Goal: Task Accomplishment & Management: Manage account settings

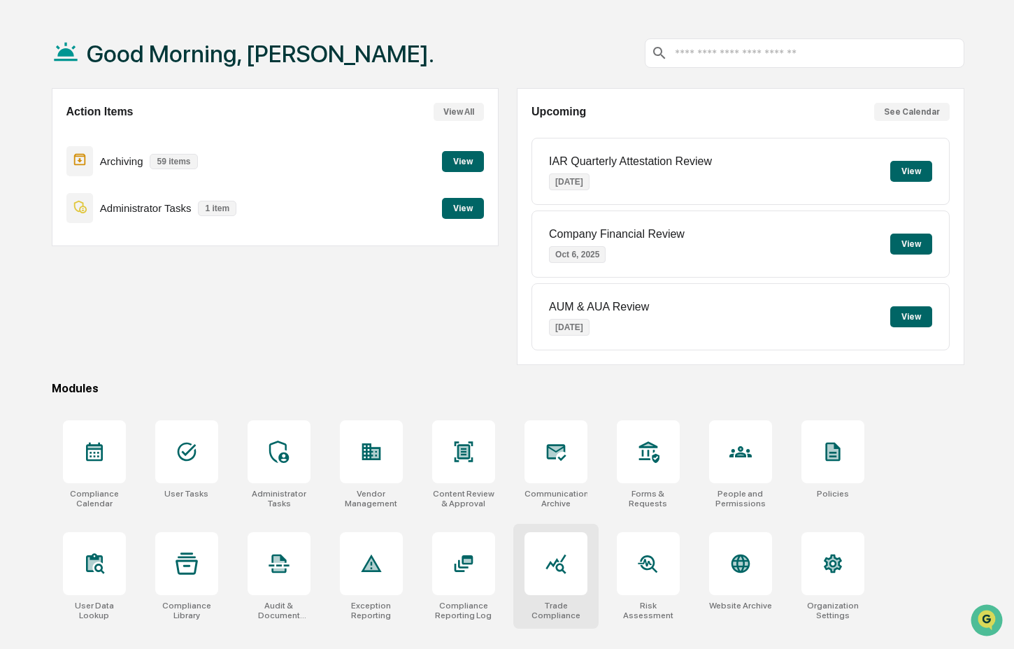
scroll to position [66, 0]
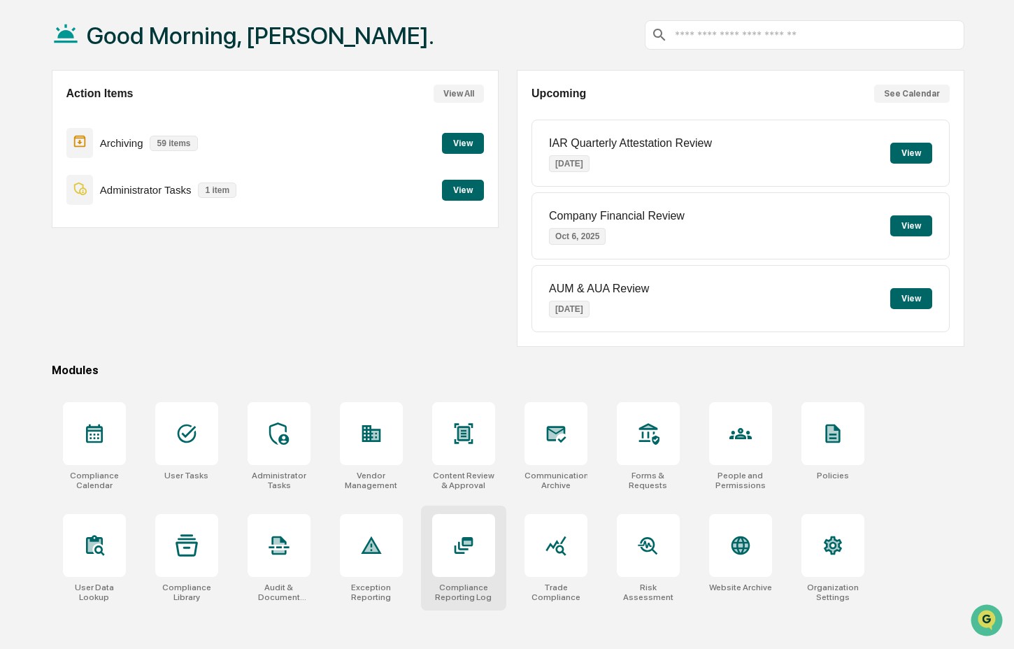
click at [467, 558] on div at bounding box center [463, 545] width 63 height 63
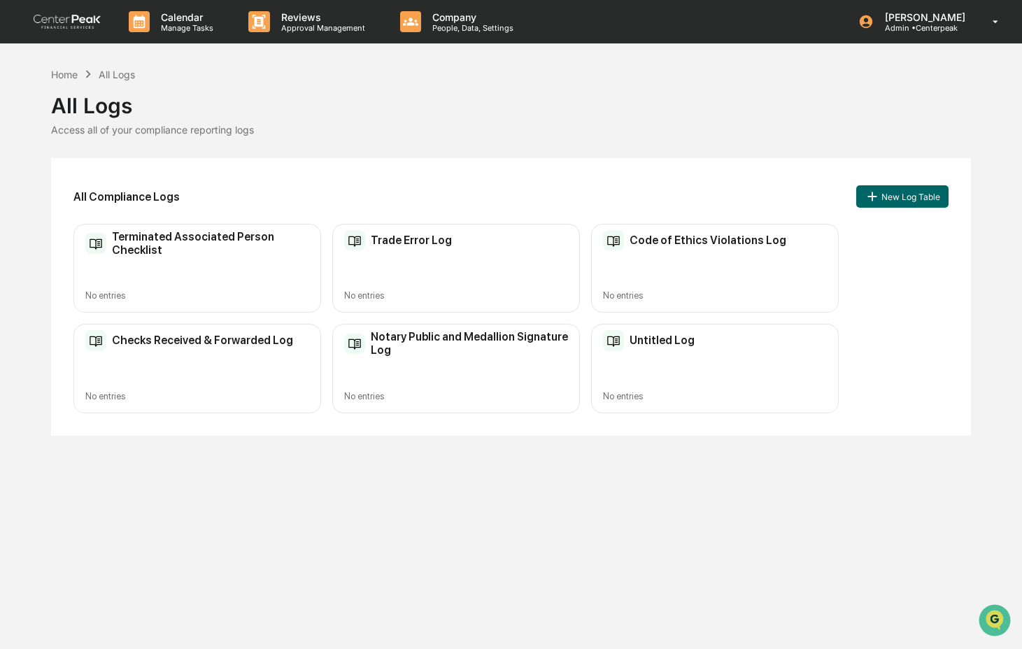
click at [660, 366] on div "Untitled Log No entries" at bounding box center [715, 368] width 248 height 89
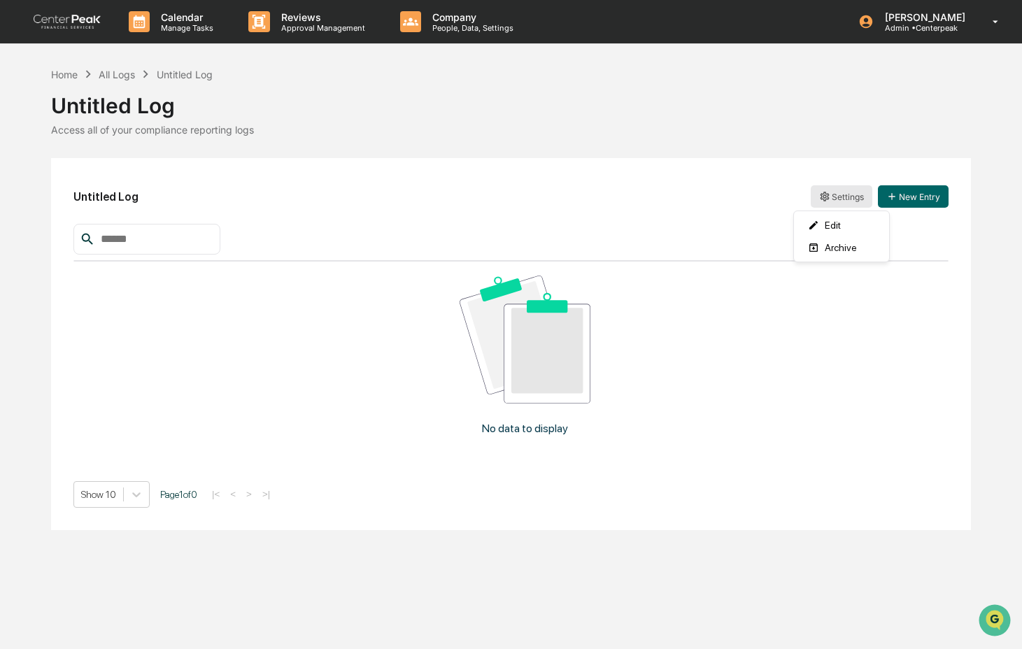
click at [846, 199] on html "Calendar Manage Tasks Reviews Approval Management Company People, Data, Setting…" at bounding box center [511, 324] width 1022 height 649
click at [843, 224] on div "Edit" at bounding box center [842, 225] width 90 height 22
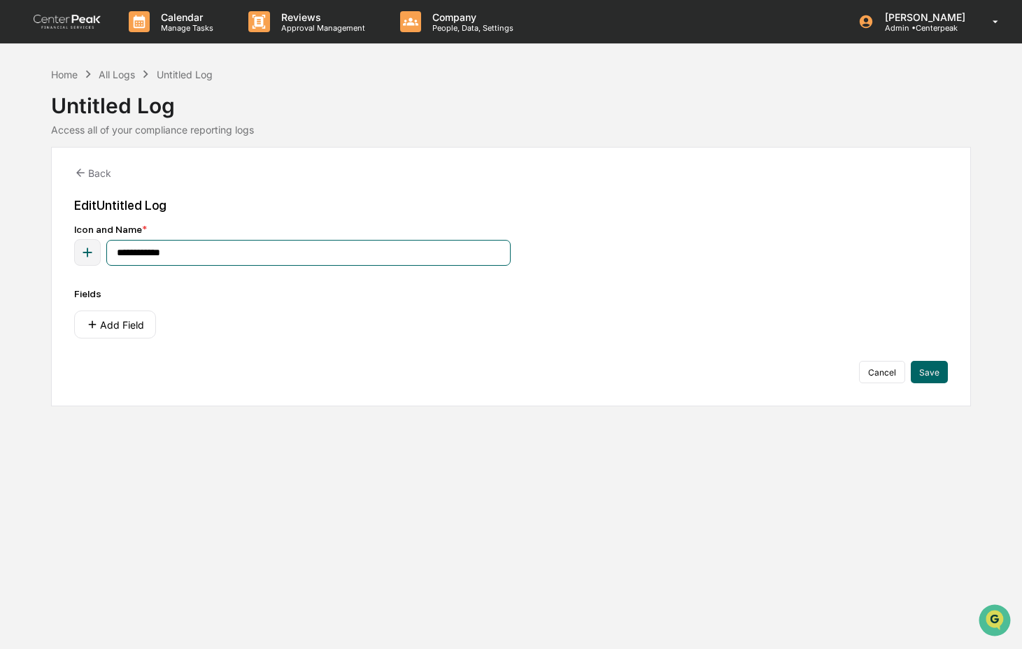
click at [169, 254] on input "**********" at bounding box center [308, 253] width 404 height 26
click at [170, 254] on input "**********" at bounding box center [308, 253] width 404 height 26
click at [170, 255] on input "**********" at bounding box center [308, 253] width 404 height 26
click at [171, 255] on input "**********" at bounding box center [308, 253] width 404 height 26
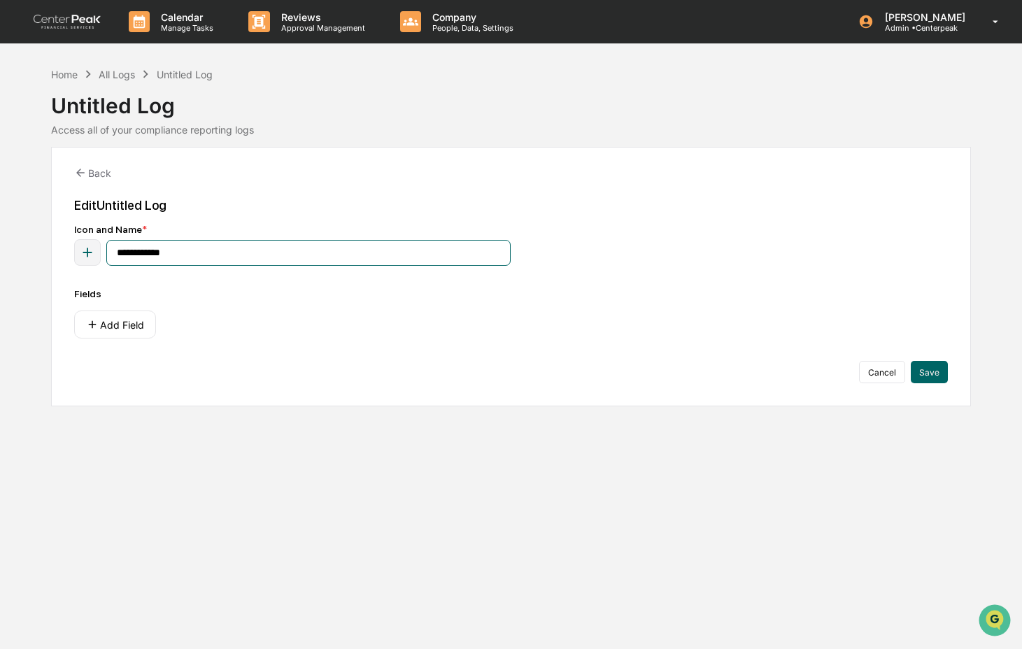
click at [171, 255] on input "**********" at bounding box center [308, 253] width 404 height 26
type input "**********"
click at [88, 259] on icon "button" at bounding box center [87, 252] width 15 height 15
type input "*****"
click at [17, 346] on icon at bounding box center [20, 341] width 11 height 11
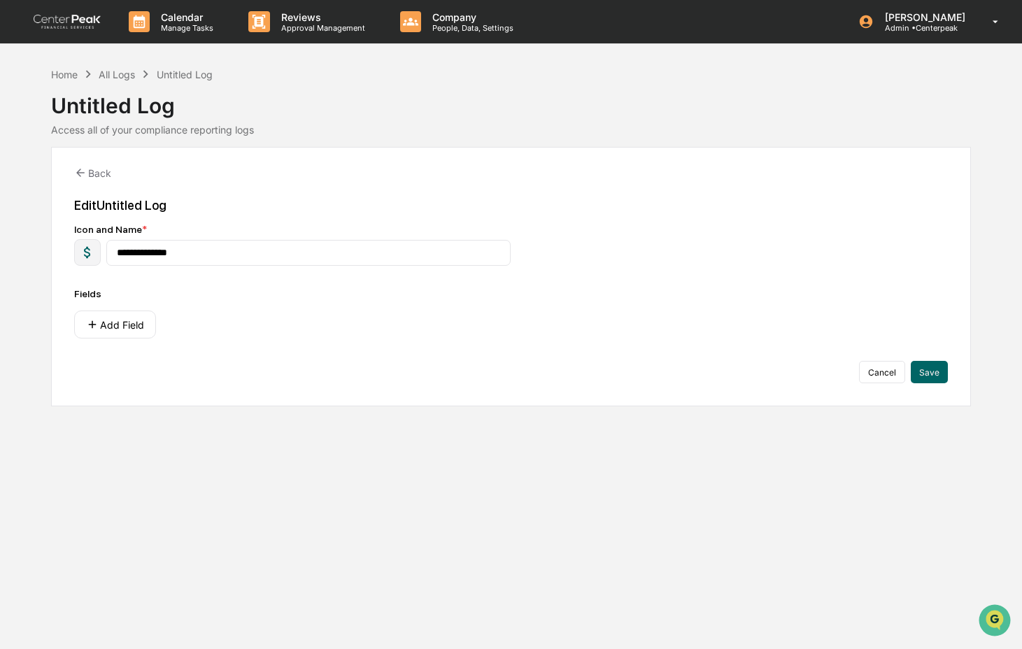
click at [257, 310] on div "Fields Add Field" at bounding box center [510, 313] width 873 height 50
click at [129, 334] on button "Add Field" at bounding box center [115, 324] width 82 height 28
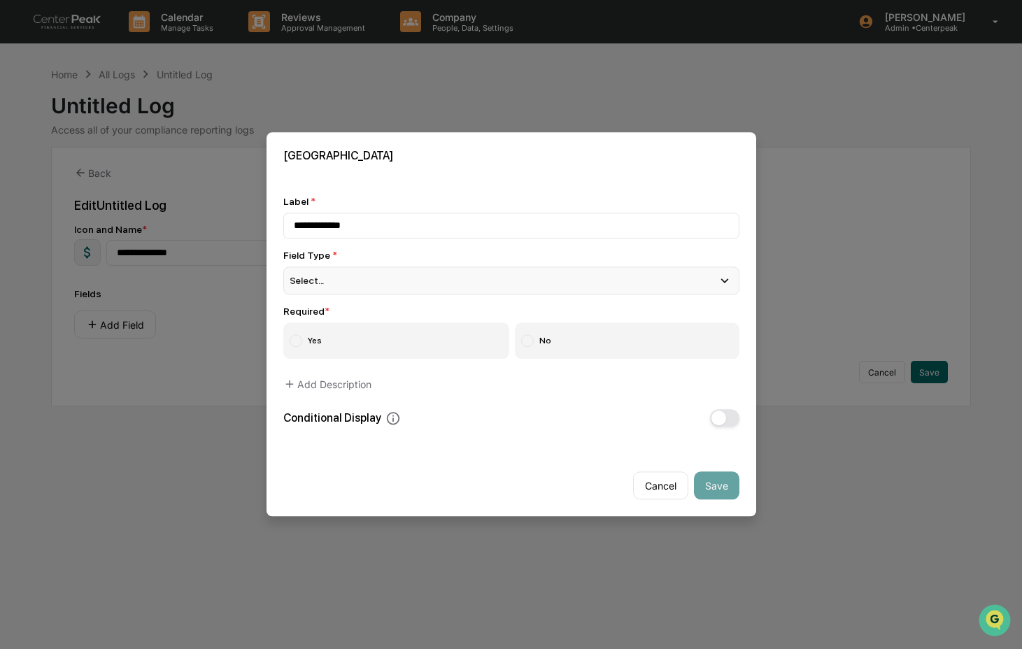
type input "**********"
click at [361, 278] on div "Select..." at bounding box center [511, 280] width 456 height 28
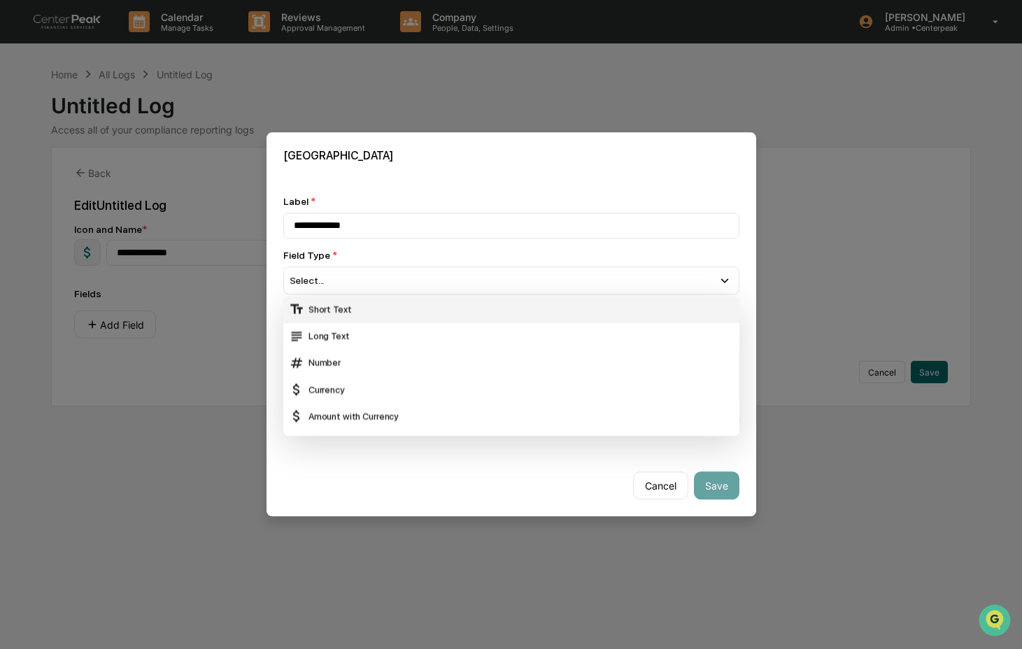
click at [356, 305] on div "Short Text" at bounding box center [511, 309] width 445 height 15
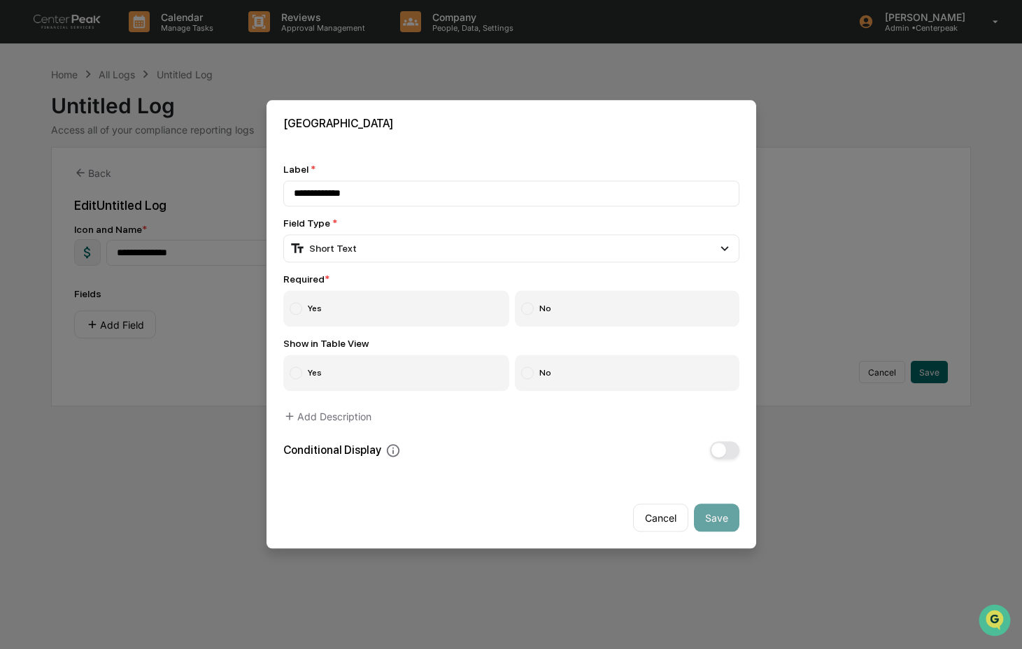
drag, startPoint x: 384, startPoint y: 307, endPoint x: 424, endPoint y: 322, distance: 43.4
click at [386, 307] on label "Yes" at bounding box center [396, 309] width 227 height 36
click at [543, 373] on label "No" at bounding box center [627, 373] width 224 height 36
click at [718, 516] on button "Save" at bounding box center [716, 518] width 45 height 28
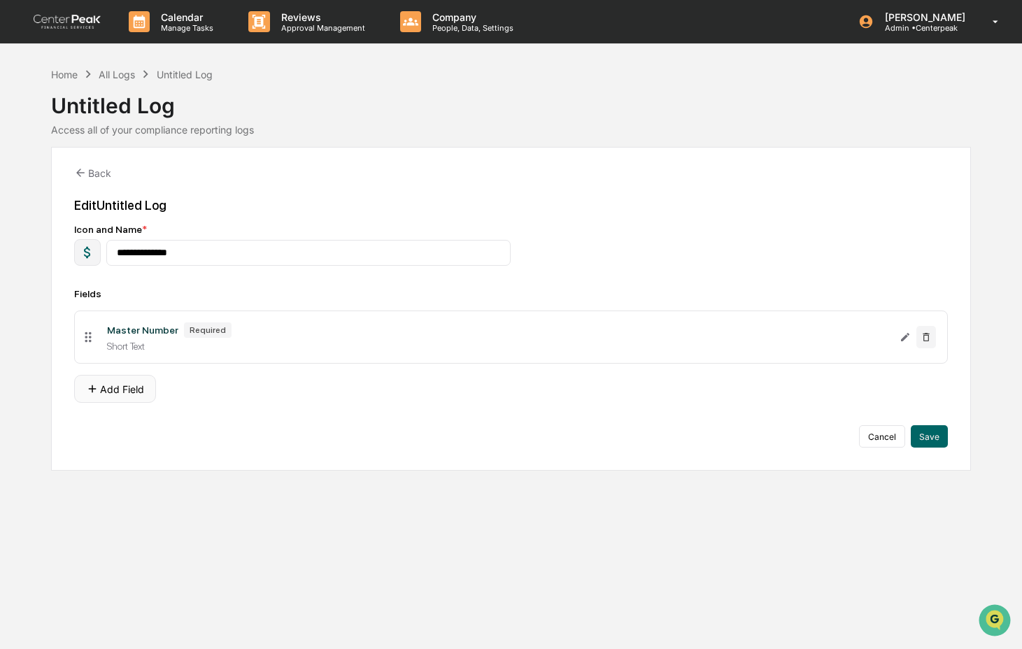
click at [123, 392] on button "Add Field" at bounding box center [115, 389] width 82 height 28
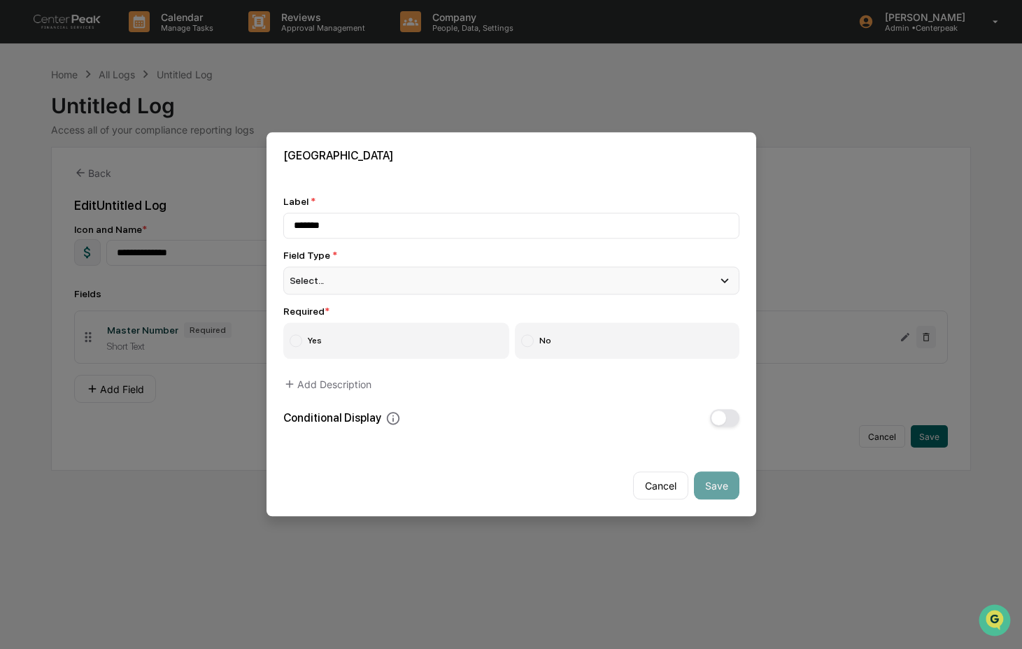
type input "*******"
click at [338, 280] on div "Select..." at bounding box center [511, 280] width 456 height 28
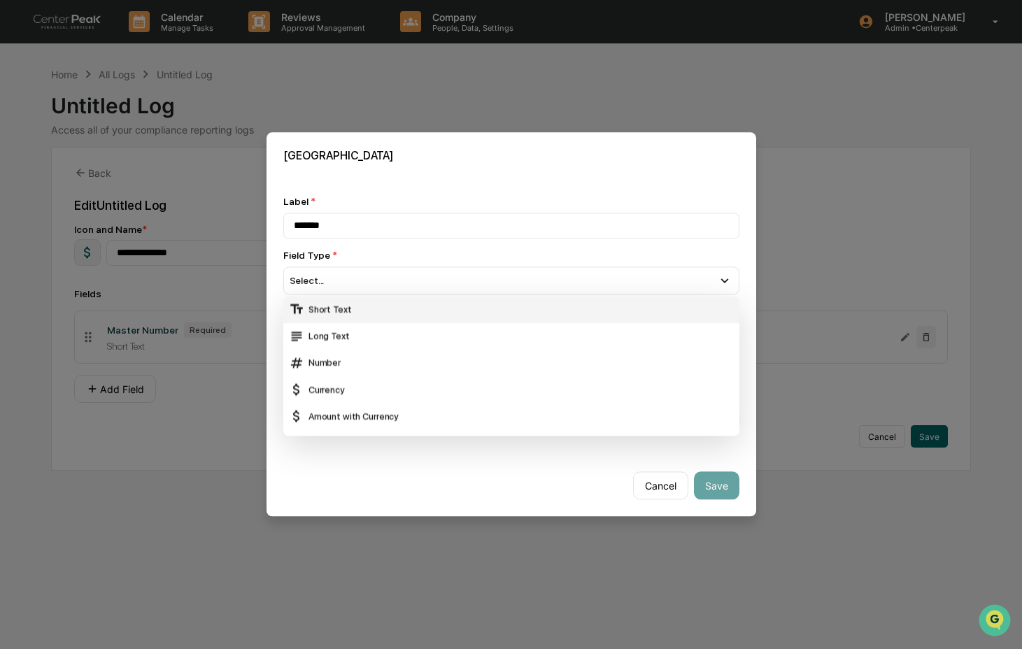
click at [336, 308] on div "Short Text" at bounding box center [511, 309] width 445 height 15
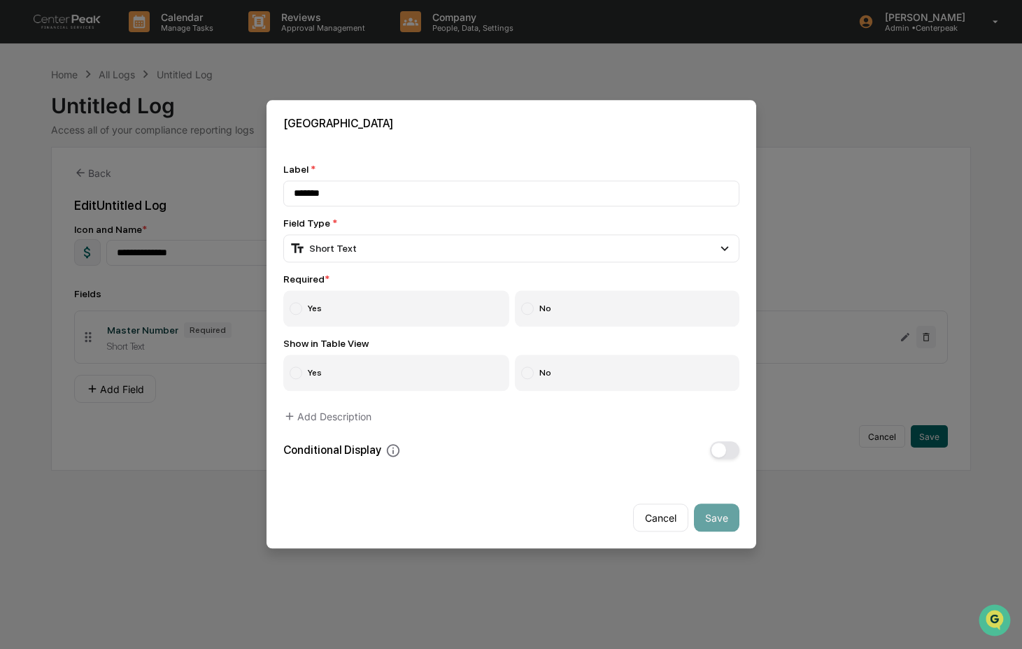
click at [336, 313] on label "Yes" at bounding box center [396, 309] width 227 height 36
drag, startPoint x: 640, startPoint y: 385, endPoint x: 680, endPoint y: 504, distance: 124.9
click at [640, 385] on label "No" at bounding box center [627, 373] width 224 height 36
click at [708, 510] on button "Save" at bounding box center [716, 518] width 45 height 28
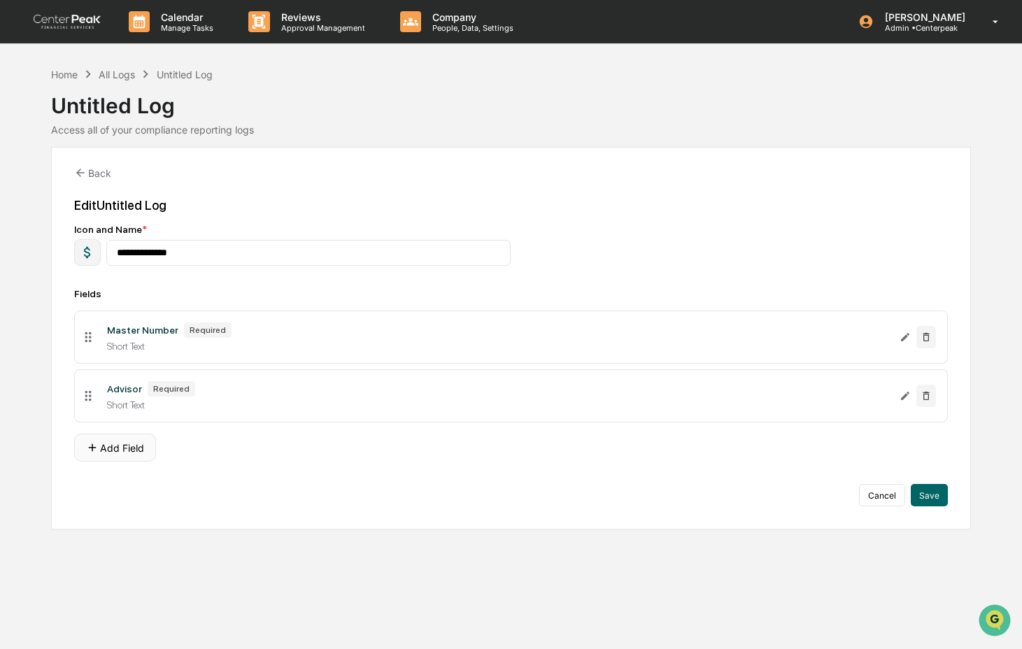
click at [148, 450] on button "Add Field" at bounding box center [115, 448] width 82 height 28
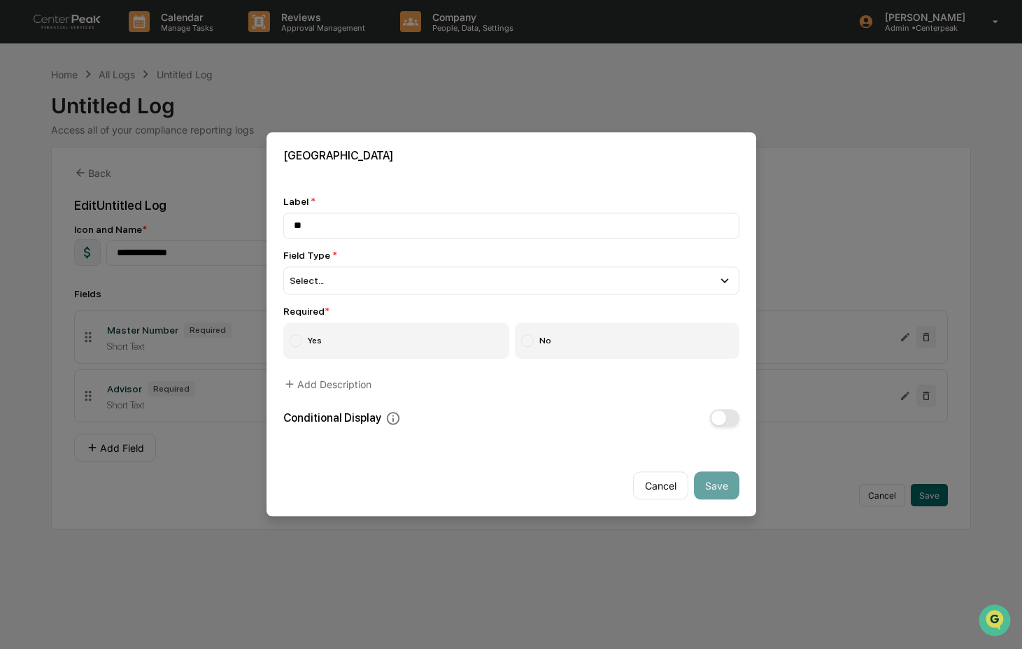
type input "*"
drag, startPoint x: 415, startPoint y: 215, endPoint x: 394, endPoint y: 219, distance: 20.6
click at [352, 217] on input "**********" at bounding box center [511, 226] width 456 height 26
click at [408, 221] on input "**********" at bounding box center [511, 226] width 456 height 26
drag, startPoint x: 392, startPoint y: 221, endPoint x: 321, endPoint y: 217, distance: 70.7
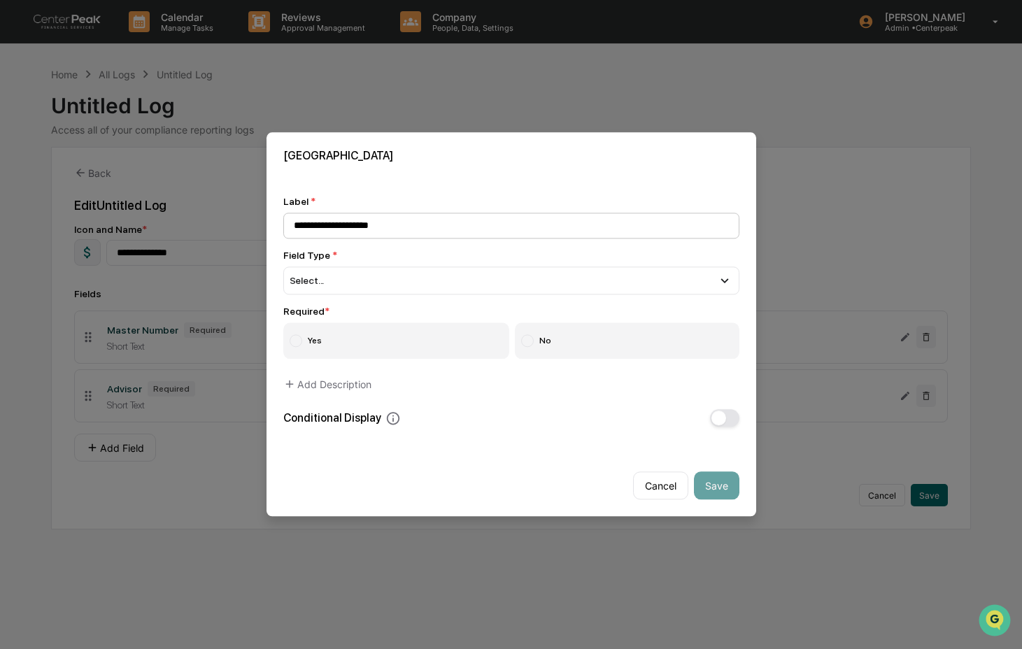
click at [321, 217] on input "**********" at bounding box center [511, 226] width 456 height 26
type input "**********"
click at [502, 252] on div "Field Type *" at bounding box center [511, 255] width 456 height 11
drag, startPoint x: 498, startPoint y: 275, endPoint x: 497, endPoint y: 287, distance: 12.6
click at [498, 275] on div "Select..." at bounding box center [511, 280] width 456 height 28
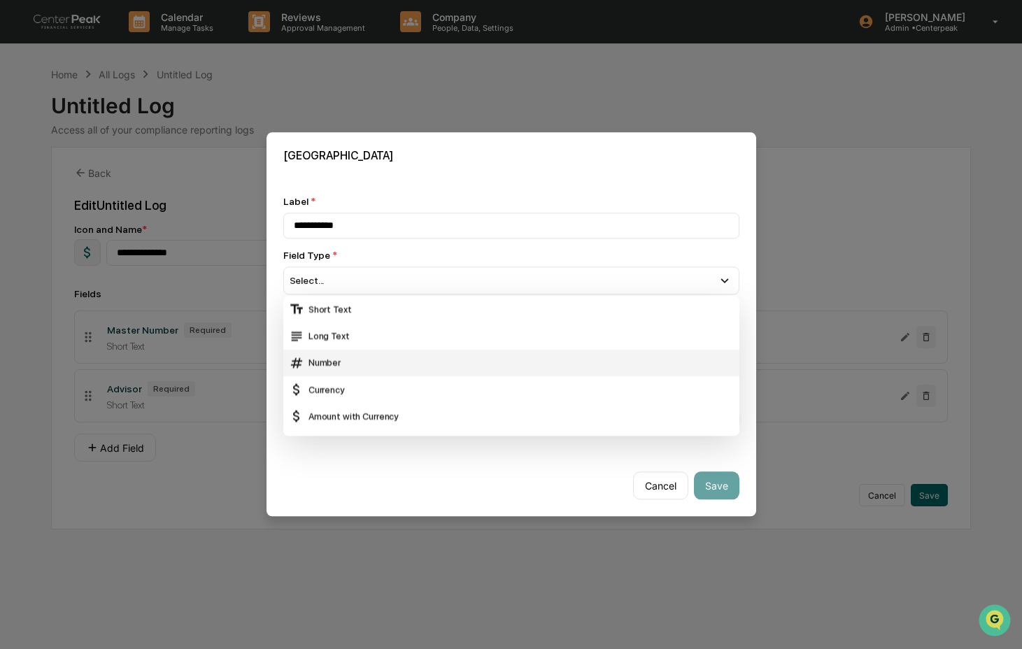
drag, startPoint x: 478, startPoint y: 316, endPoint x: 490, endPoint y: 329, distance: 17.3
click at [478, 316] on div "Short Text" at bounding box center [511, 310] width 456 height 27
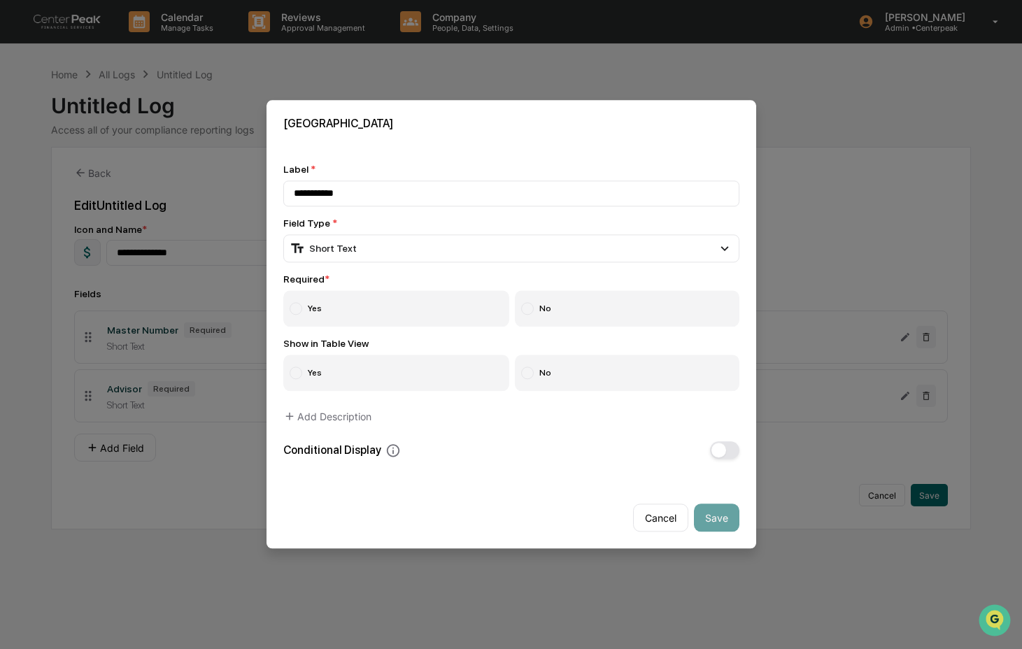
click at [422, 308] on label "Yes" at bounding box center [396, 309] width 227 height 36
drag, startPoint x: 578, startPoint y: 382, endPoint x: 614, endPoint y: 416, distance: 50.0
click at [579, 383] on label "No" at bounding box center [627, 373] width 224 height 36
click at [712, 521] on button "Save" at bounding box center [716, 518] width 45 height 28
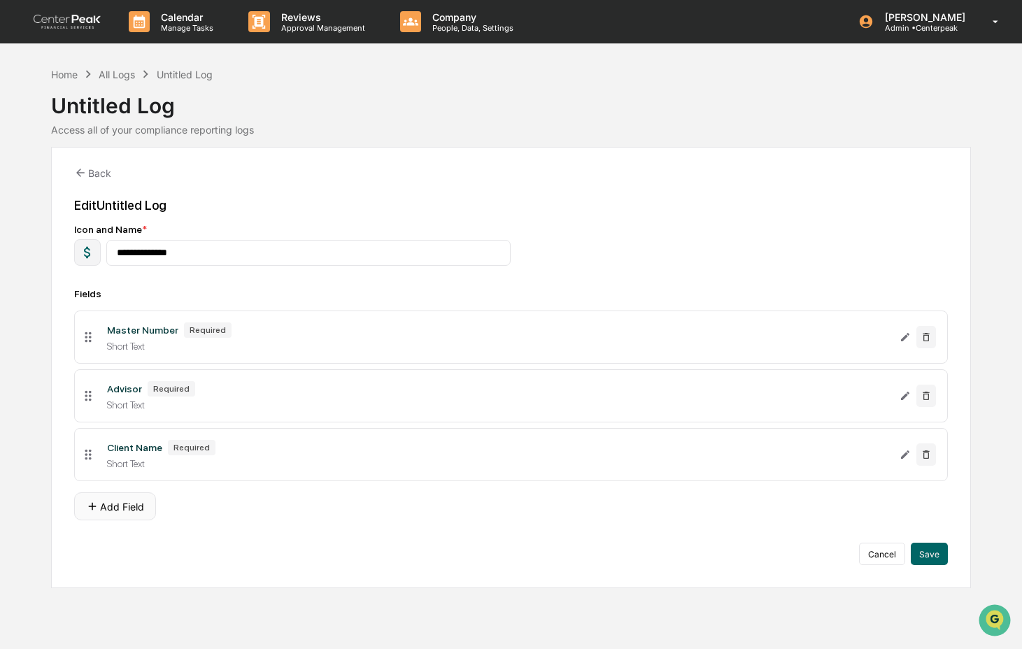
click at [120, 510] on button "Add Field" at bounding box center [115, 506] width 82 height 28
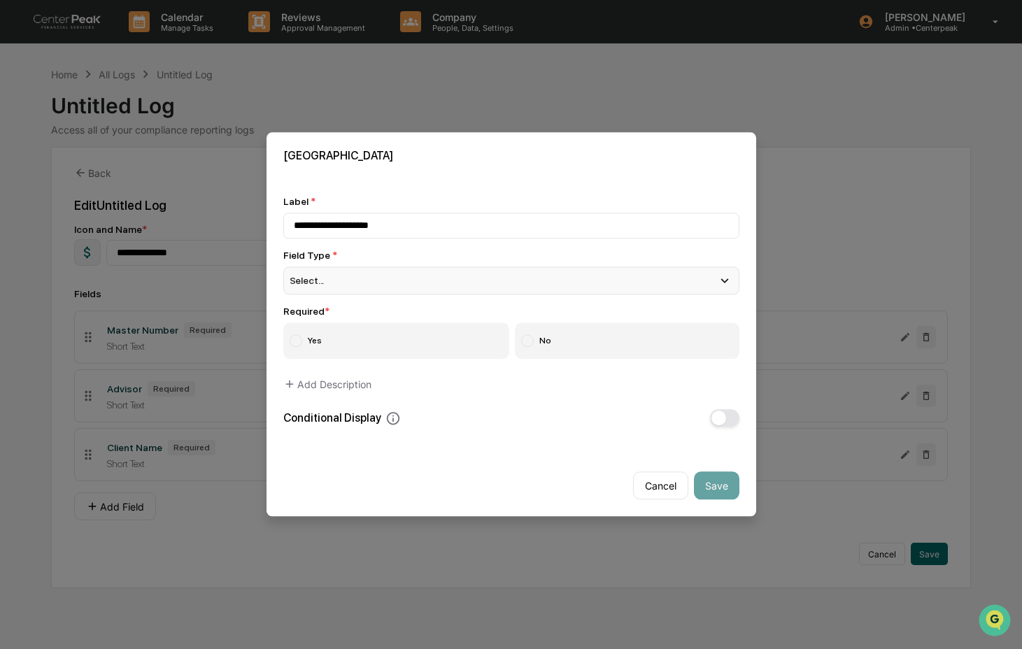
type input "**********"
click at [376, 278] on div "Select..." at bounding box center [511, 280] width 456 height 28
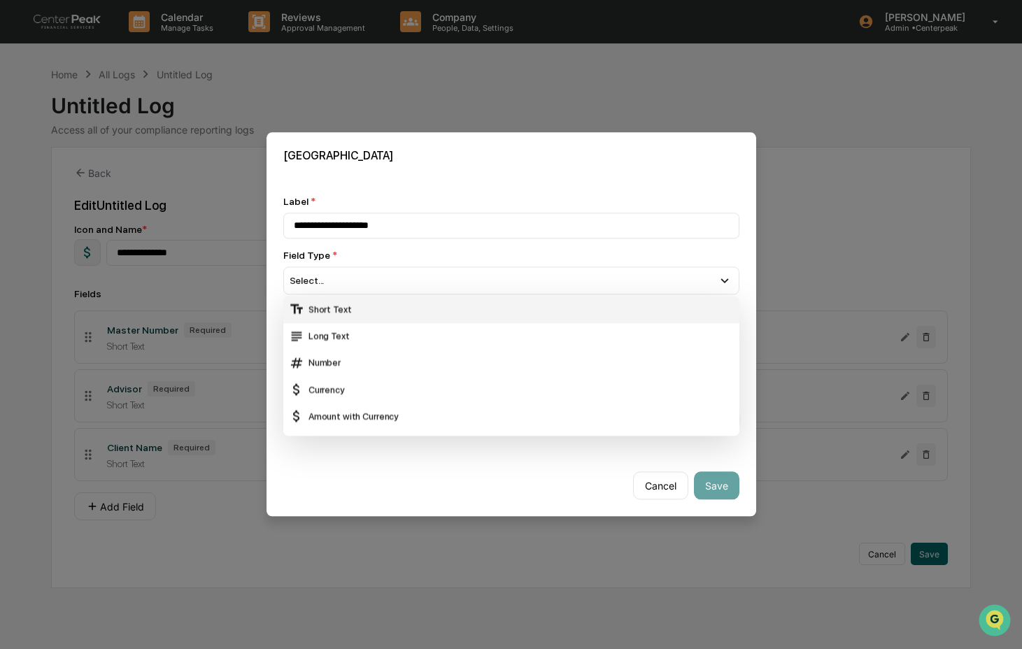
click at [368, 309] on div "Short Text" at bounding box center [511, 309] width 445 height 15
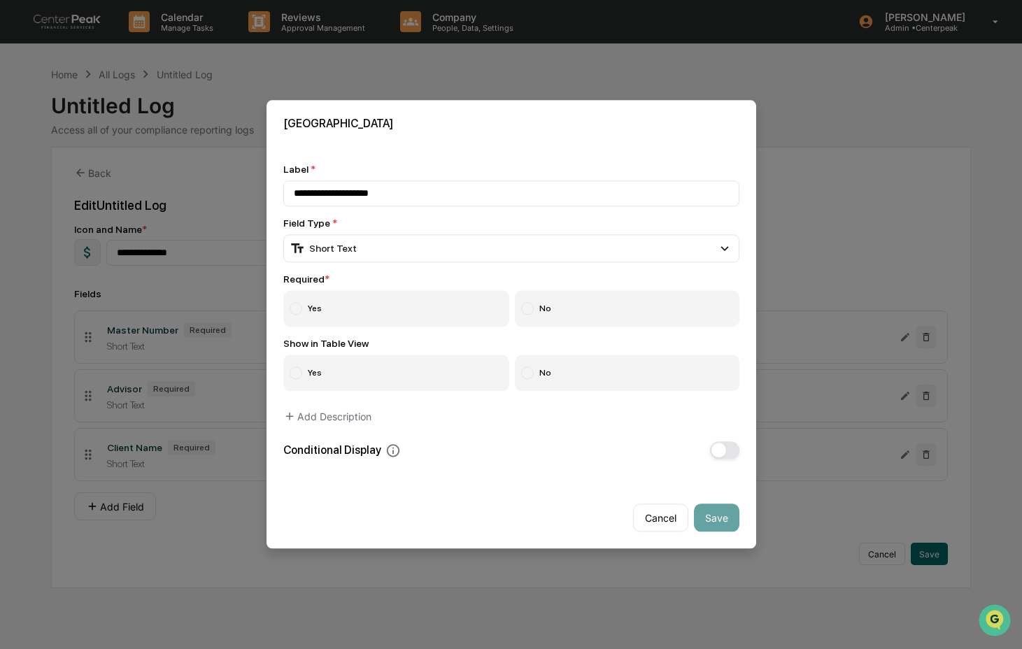
click at [383, 294] on label "Yes" at bounding box center [396, 309] width 227 height 36
drag, startPoint x: 586, startPoint y: 376, endPoint x: 638, endPoint y: 469, distance: 106.8
click at [587, 377] on label "No" at bounding box center [627, 373] width 224 height 36
click at [710, 516] on button "Save" at bounding box center [716, 518] width 45 height 28
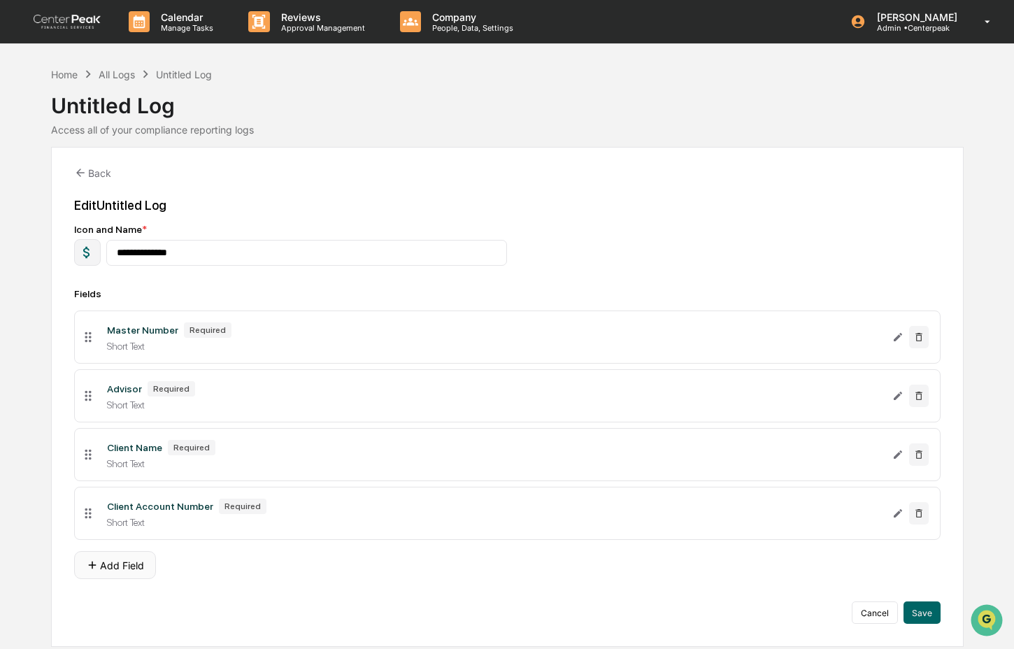
click at [105, 573] on button "Add Field" at bounding box center [115, 565] width 82 height 28
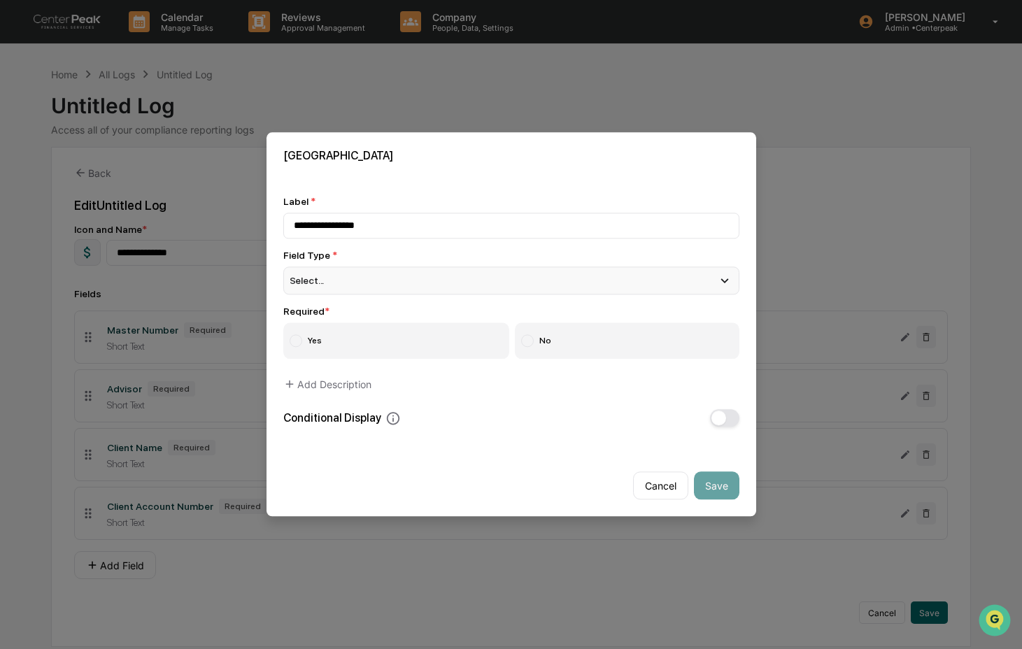
type input "**********"
click at [409, 284] on div "Select..." at bounding box center [511, 280] width 456 height 28
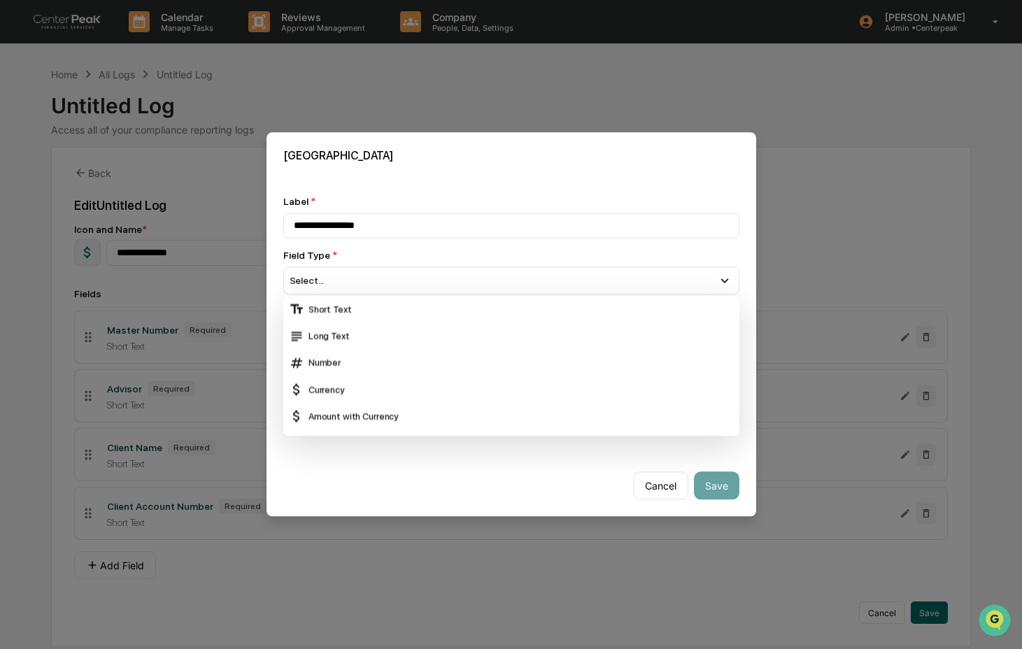
click at [406, 415] on div "Amount with Currency" at bounding box center [511, 416] width 445 height 15
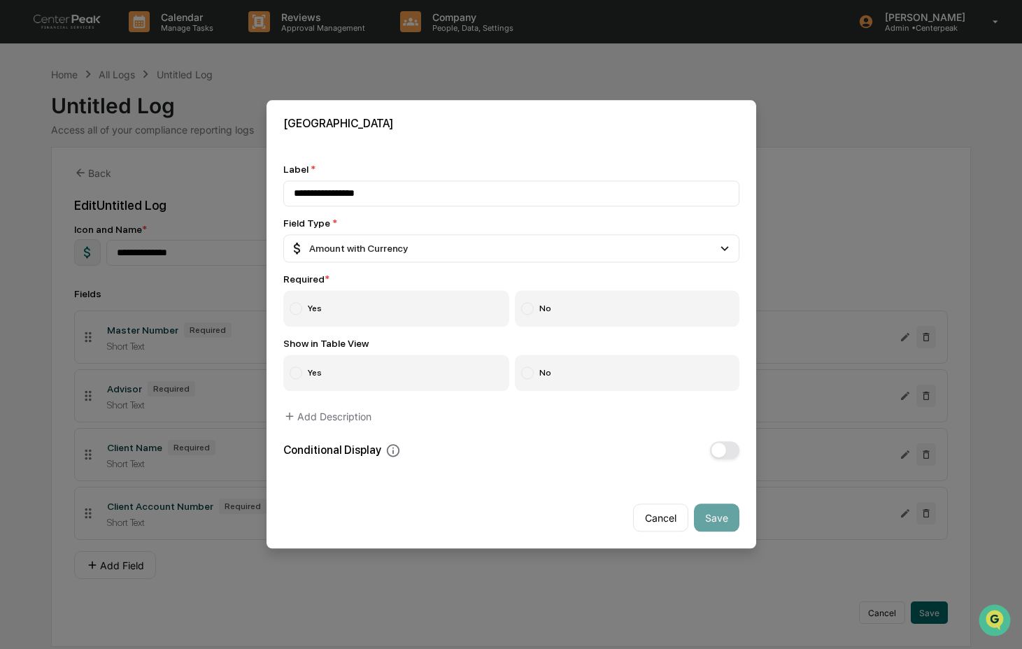
drag, startPoint x: 353, startPoint y: 308, endPoint x: 378, endPoint y: 310, distance: 25.3
click at [354, 308] on label "Yes" at bounding box center [396, 309] width 227 height 36
click at [537, 366] on label "No" at bounding box center [627, 373] width 224 height 36
click at [704, 519] on button "Save" at bounding box center [716, 518] width 45 height 28
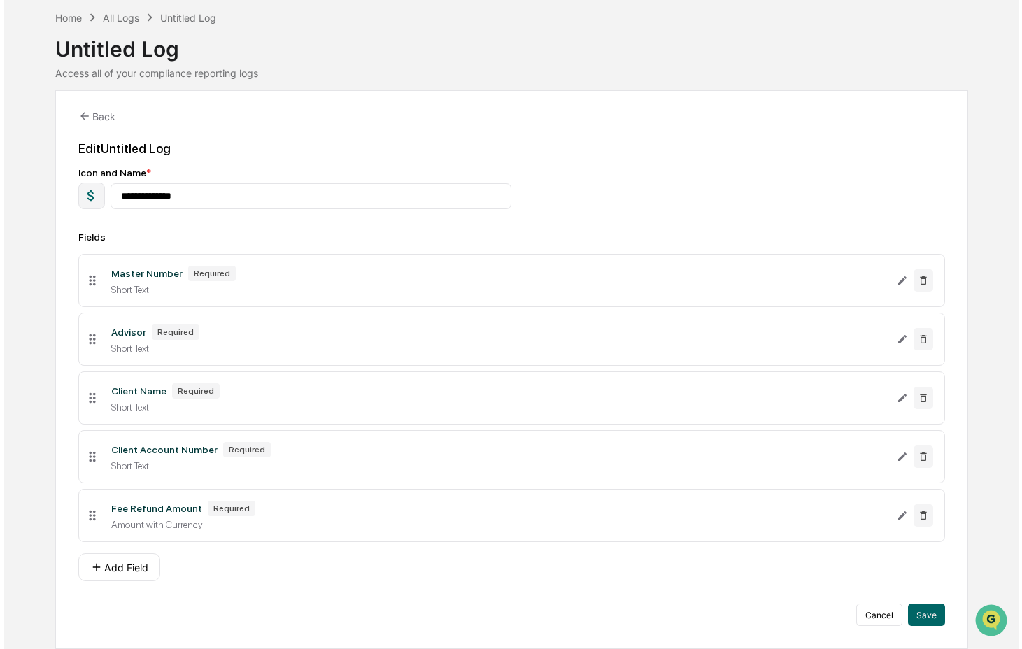
scroll to position [65, 0]
click at [134, 568] on button "Add Field" at bounding box center [115, 567] width 82 height 28
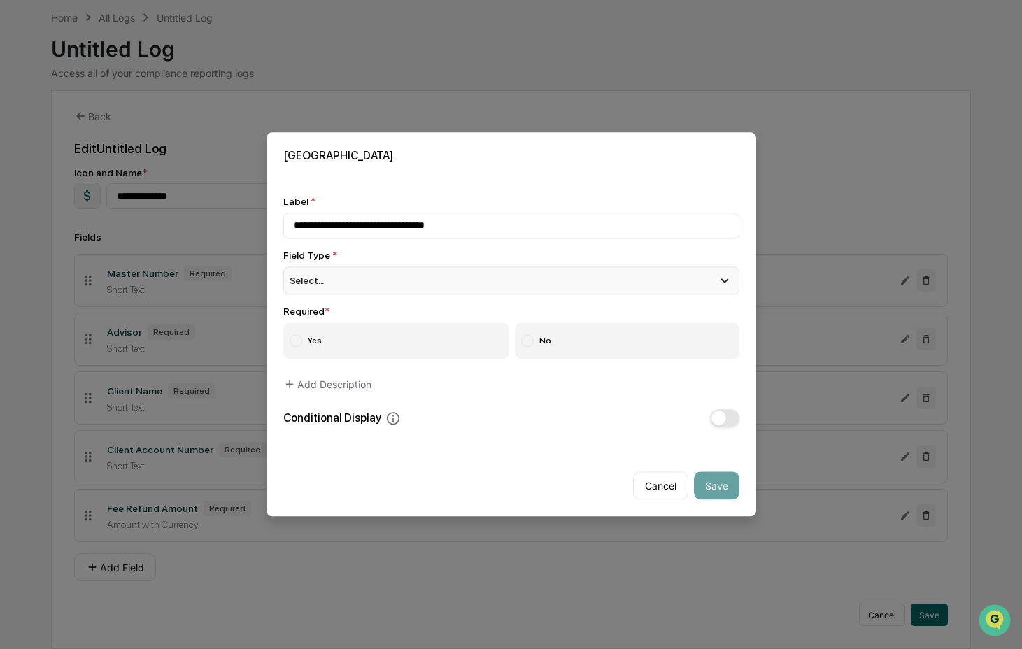
type input "**********"
click at [381, 278] on div "Select..." at bounding box center [511, 280] width 456 height 28
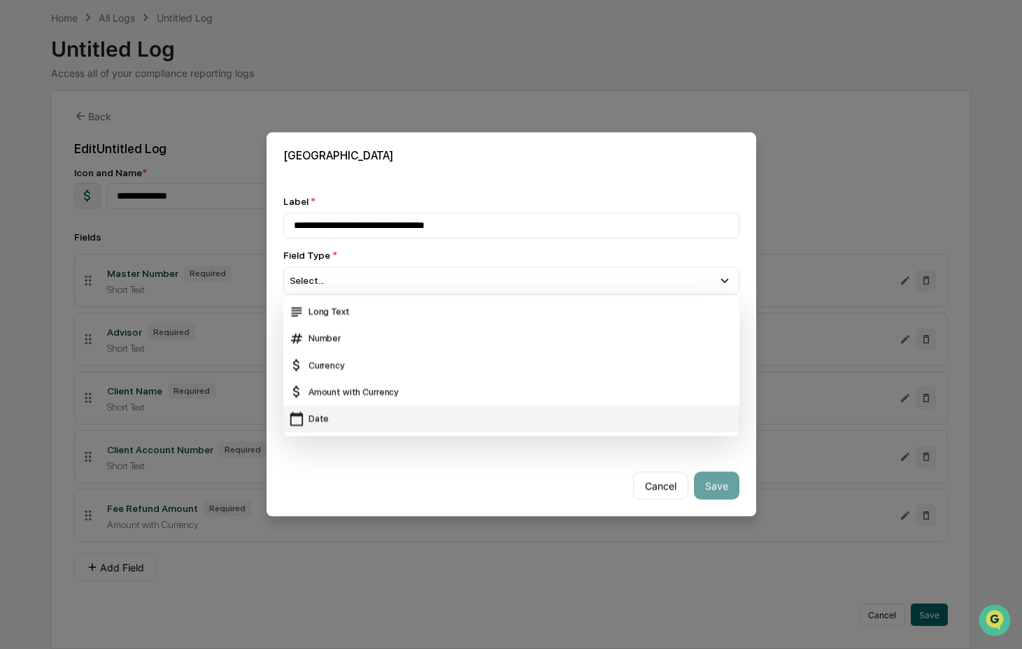
scroll to position [28, 0]
click at [394, 408] on div "Date" at bounding box center [511, 415] width 445 height 15
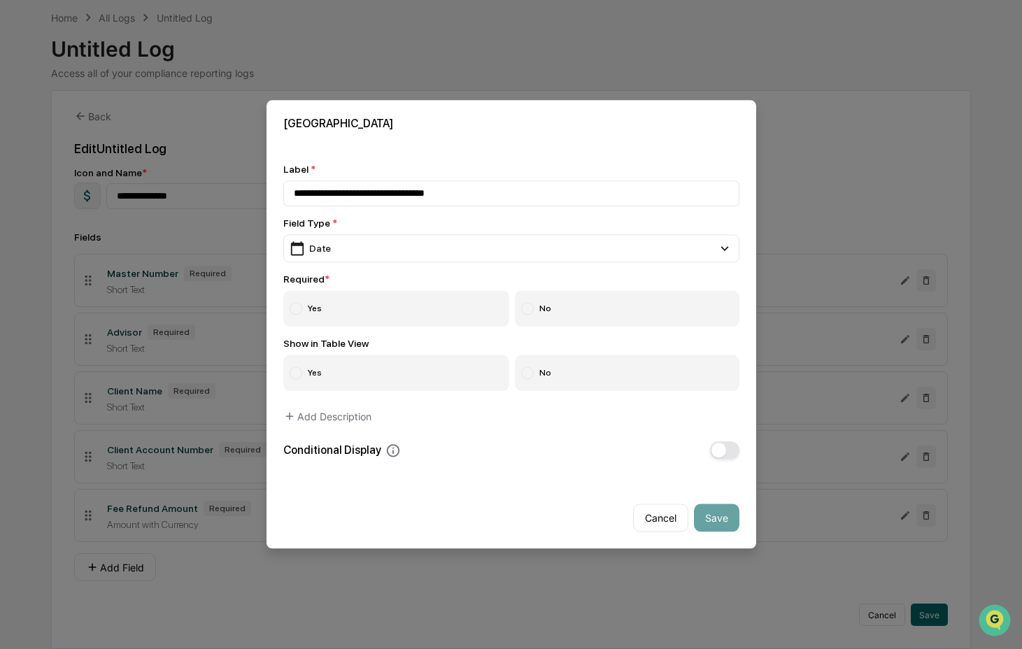
click at [384, 301] on label "Yes" at bounding box center [396, 309] width 227 height 36
click at [676, 379] on label "No" at bounding box center [627, 373] width 224 height 36
click at [708, 513] on button "Save" at bounding box center [716, 518] width 45 height 28
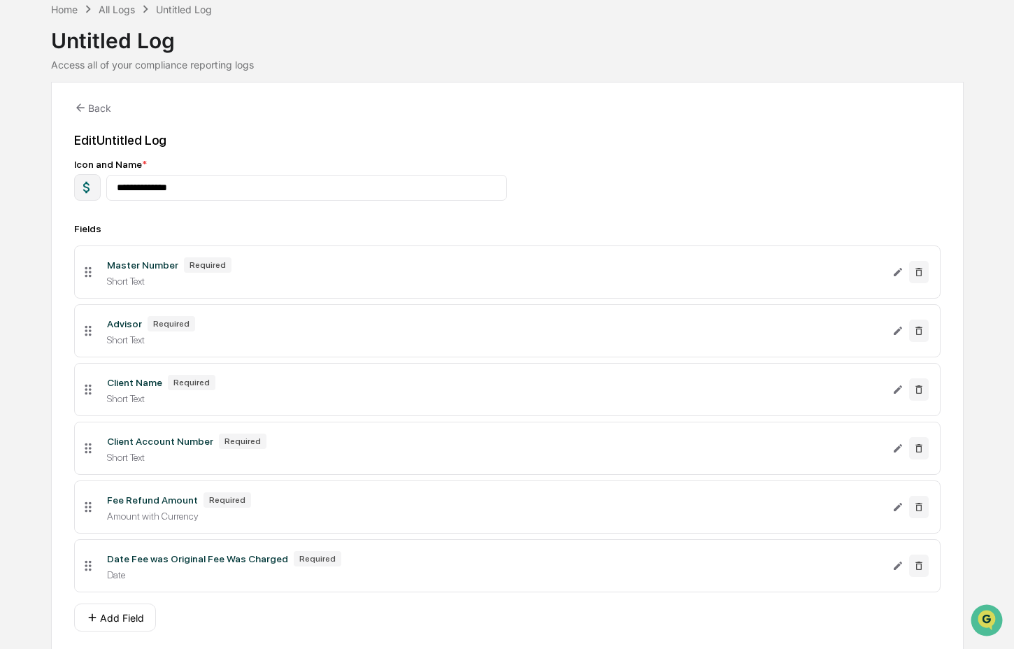
click at [151, 610] on div "Fields Master Number Required Short Text Advisor Required Short Text Client Nam…" at bounding box center [507, 427] width 866 height 408
click at [132, 623] on button "Add Field" at bounding box center [115, 618] width 82 height 28
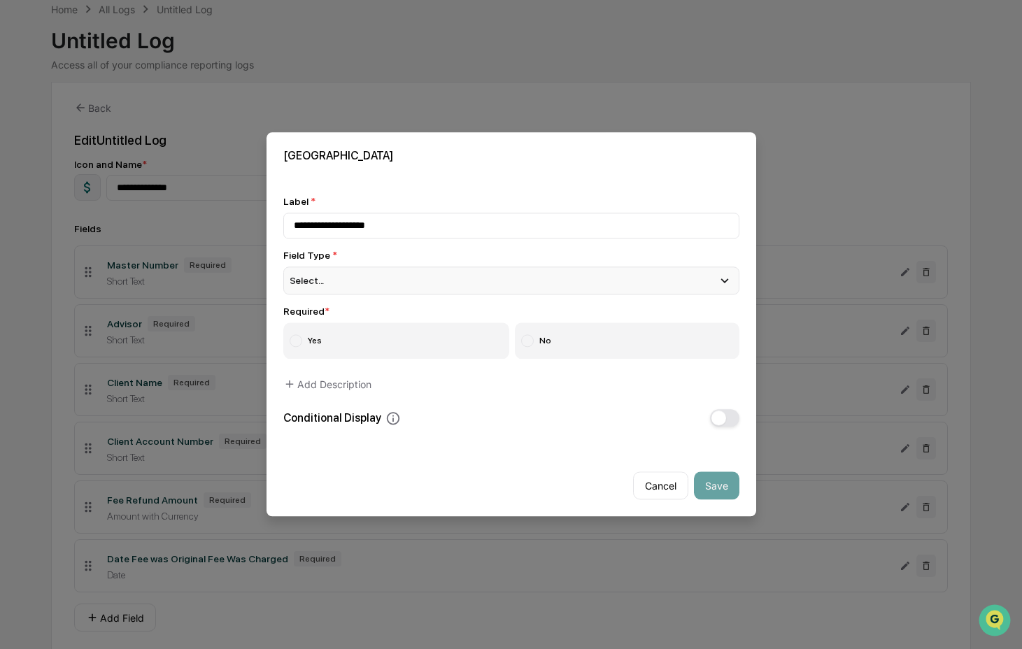
type input "**********"
click at [313, 283] on div "Select..." at bounding box center [511, 280] width 456 height 28
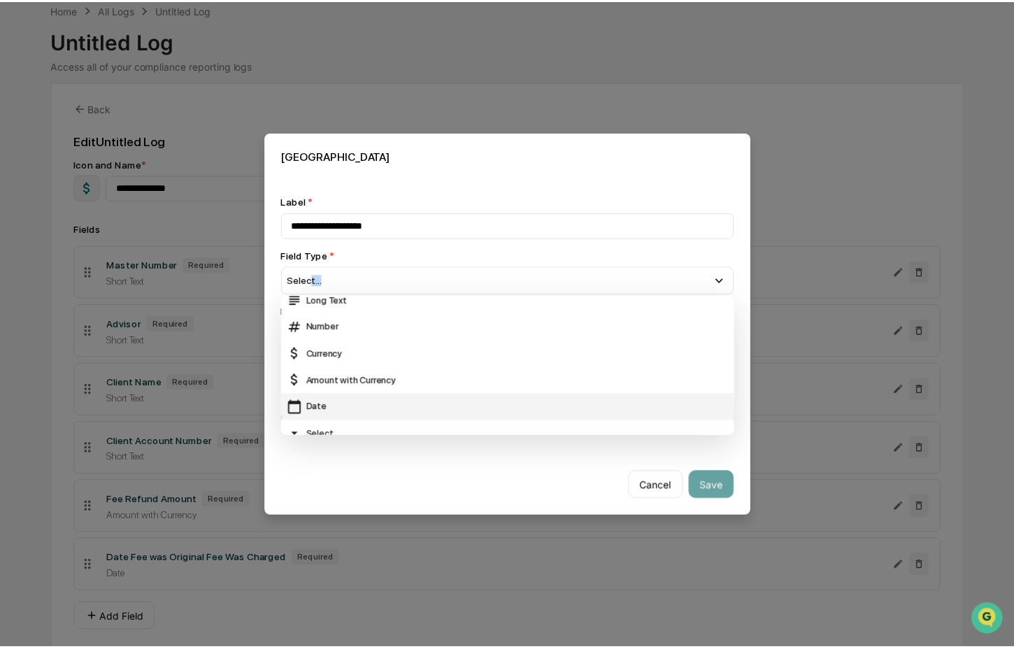
scroll to position [53, 0]
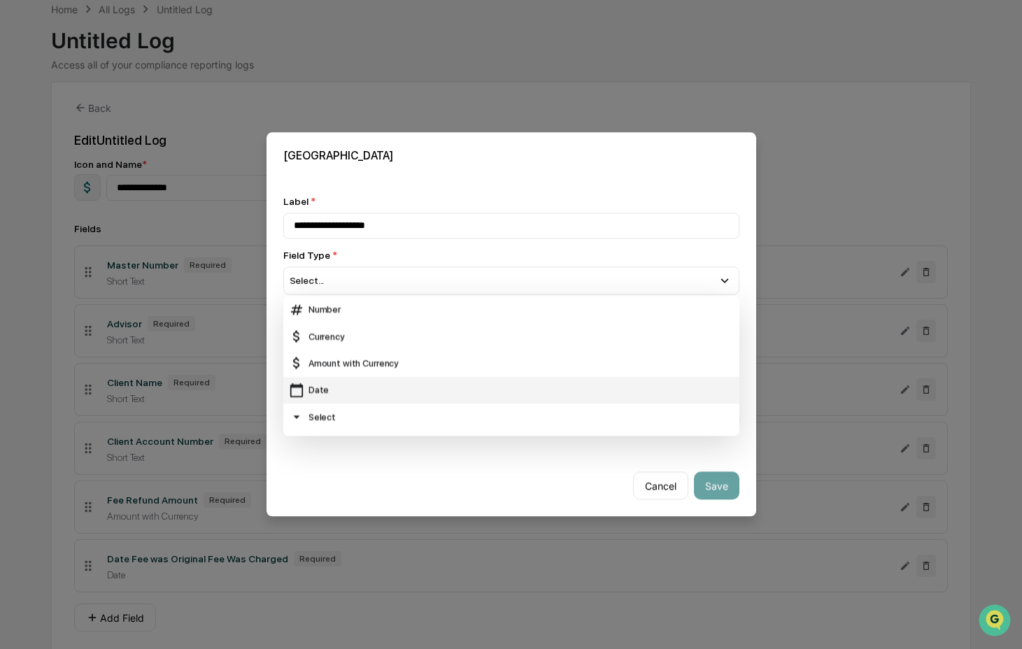
click at [324, 386] on div "Date" at bounding box center [511, 390] width 445 height 15
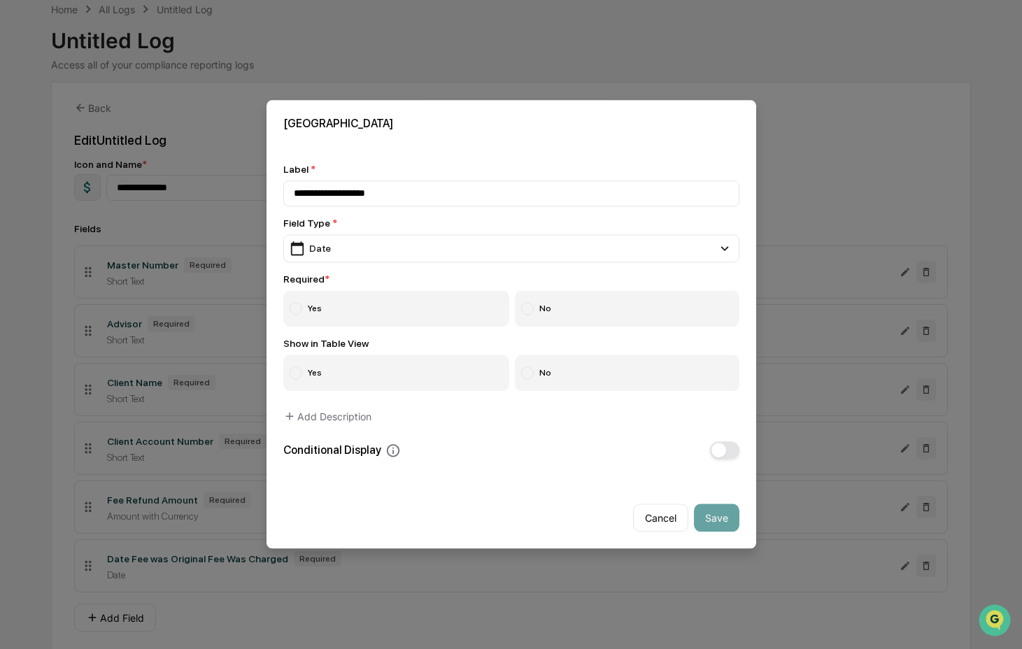
click at [344, 311] on label "Yes" at bounding box center [396, 309] width 227 height 36
click at [560, 371] on label "No" at bounding box center [627, 373] width 224 height 36
click at [704, 518] on button "Save" at bounding box center [716, 518] width 45 height 28
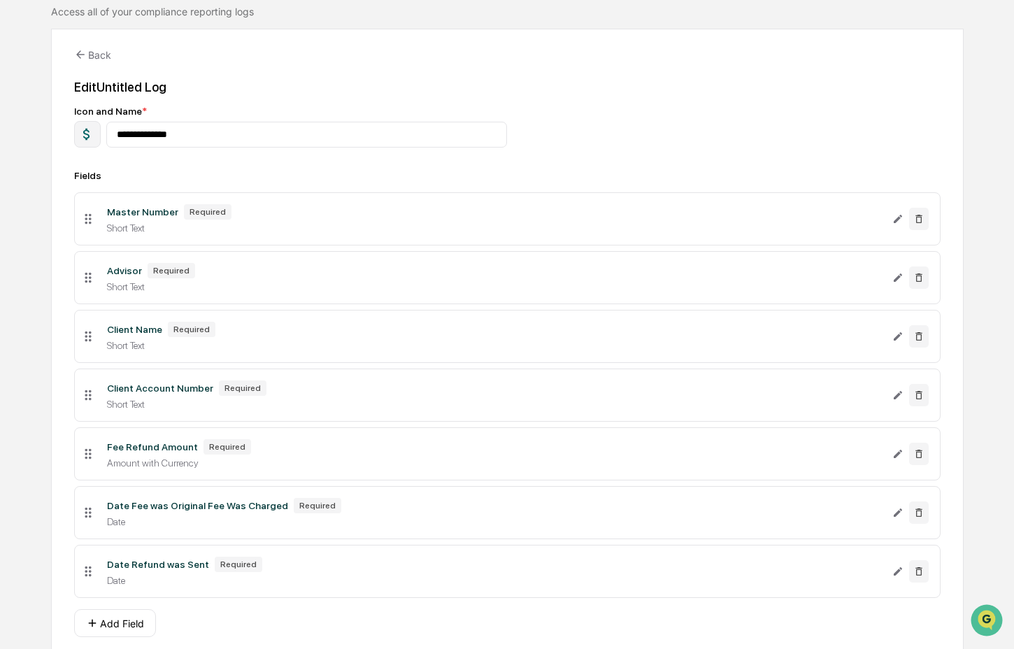
scroll to position [122, 0]
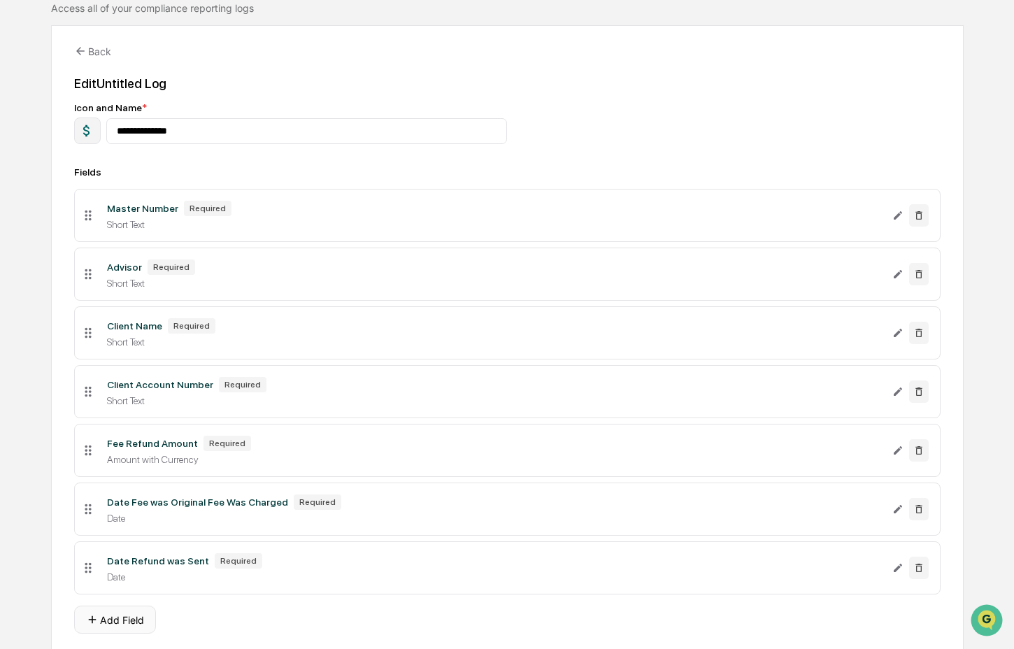
click at [129, 634] on button "Add Field" at bounding box center [115, 620] width 82 height 28
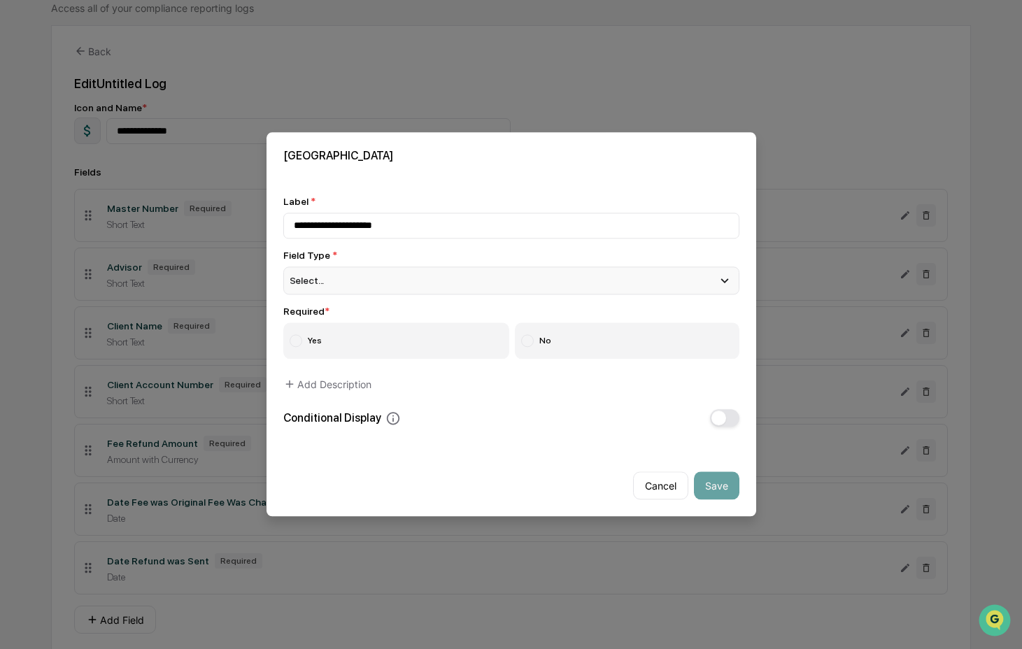
type input "**********"
click at [401, 268] on div "Select..." at bounding box center [511, 280] width 456 height 28
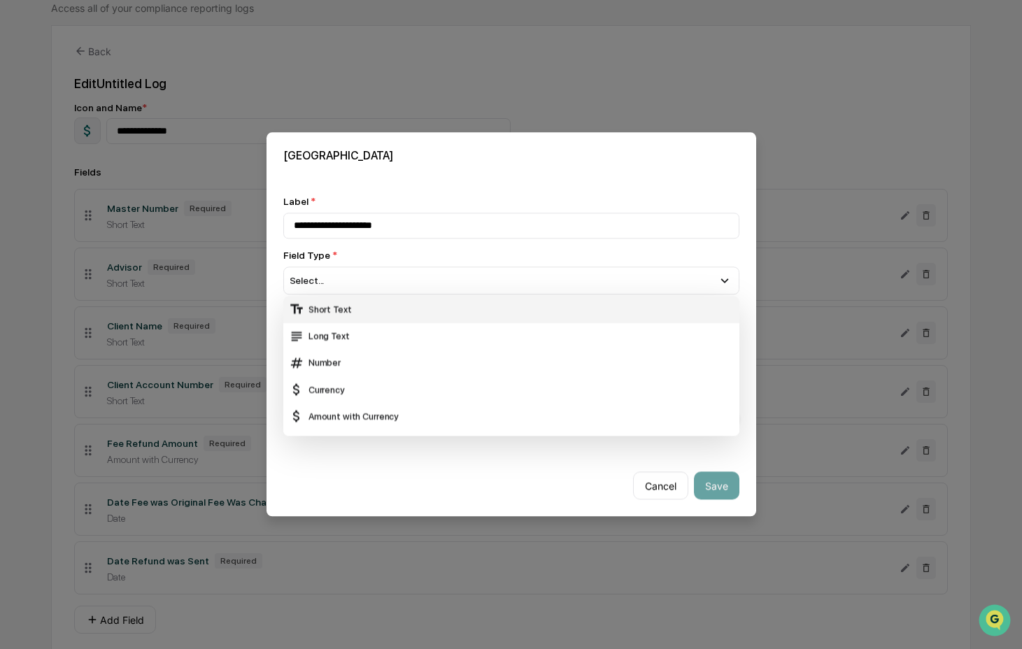
click at [397, 303] on div "Short Text" at bounding box center [511, 309] width 445 height 15
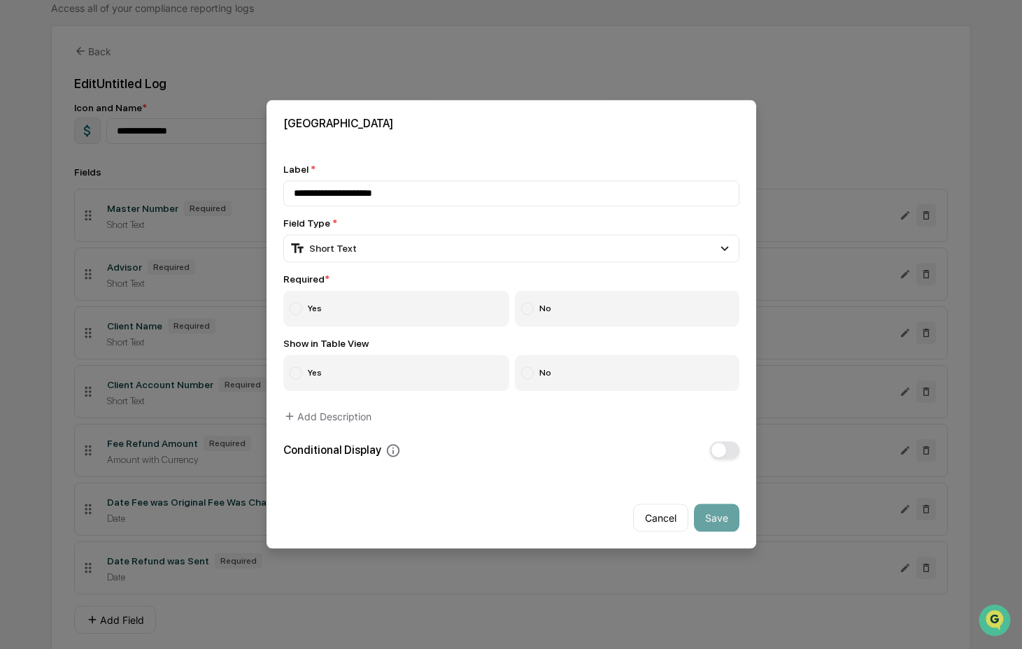
drag, startPoint x: 420, startPoint y: 308, endPoint x: 517, endPoint y: 335, distance: 101.0
click at [422, 308] on label "Yes" at bounding box center [396, 309] width 227 height 36
click at [634, 378] on label "No" at bounding box center [627, 373] width 224 height 36
click at [715, 513] on button "Save" at bounding box center [716, 518] width 45 height 28
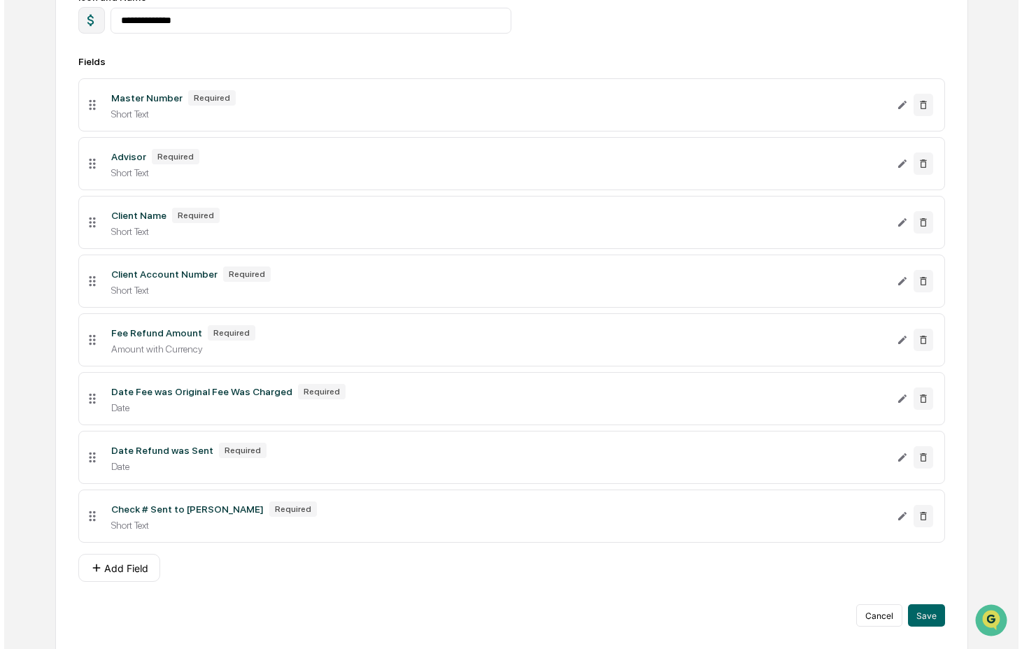
scroll to position [236, 0]
click at [143, 574] on button "Add Field" at bounding box center [115, 567] width 82 height 28
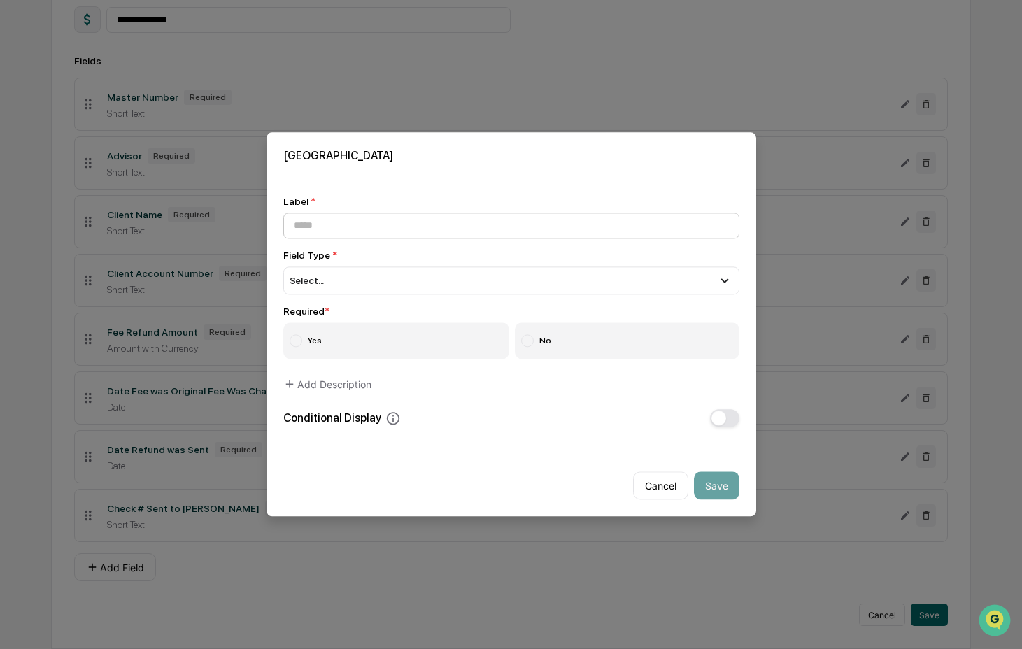
click at [368, 218] on input at bounding box center [511, 226] width 456 height 26
type input "**********"
click at [324, 282] on span "Select..." at bounding box center [307, 281] width 35 height 11
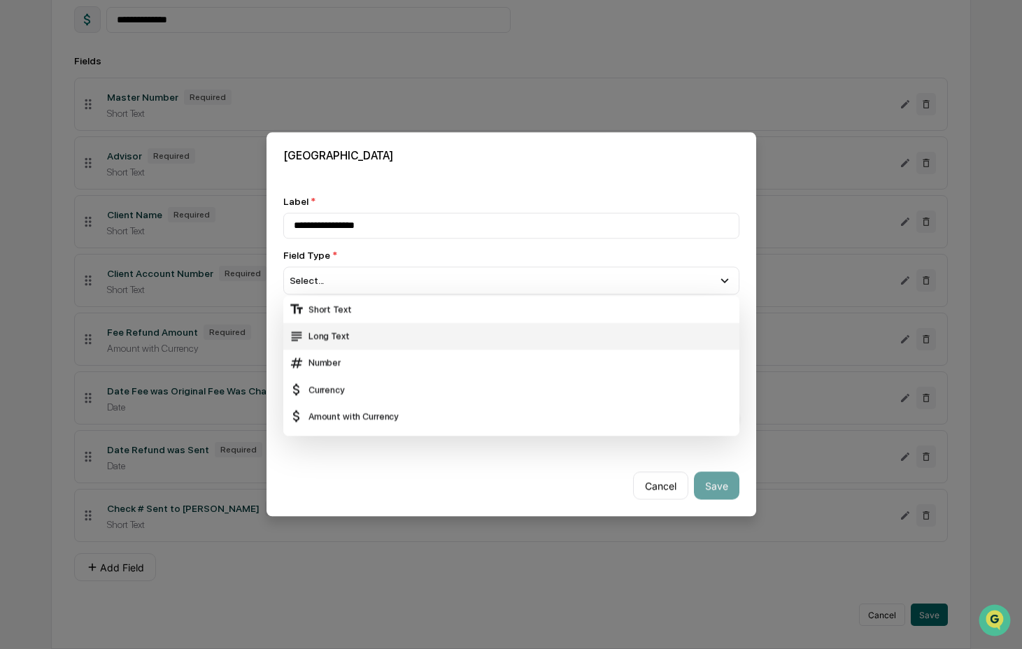
click at [331, 302] on div "Short Text" at bounding box center [511, 309] width 445 height 15
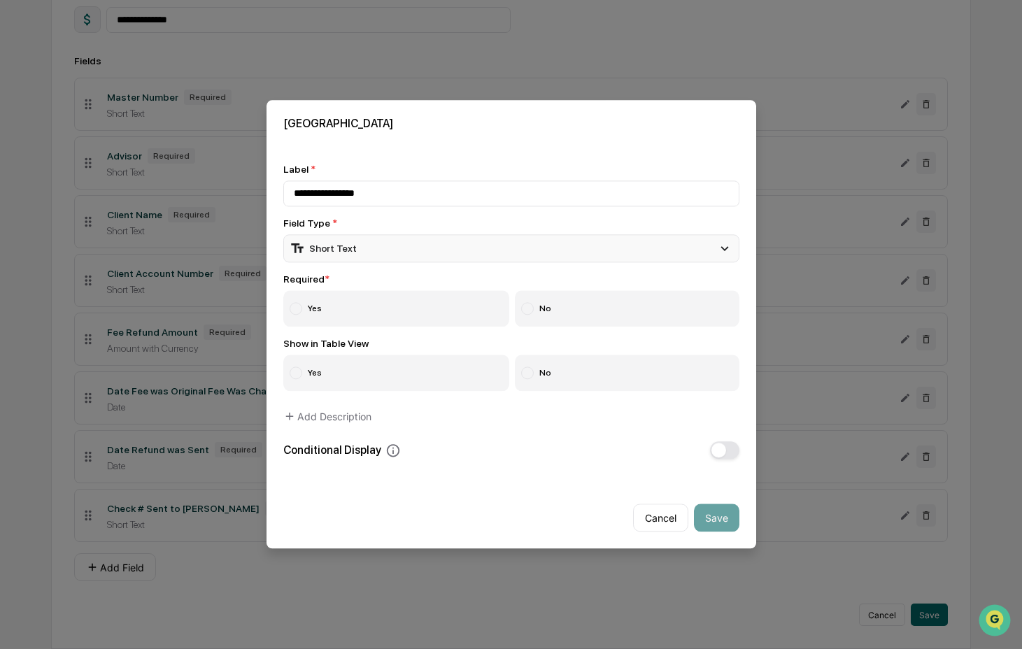
drag, startPoint x: 342, startPoint y: 240, endPoint x: 344, endPoint y: 247, distance: 7.3
click at [343, 241] on div "Short Text" at bounding box center [323, 248] width 67 height 15
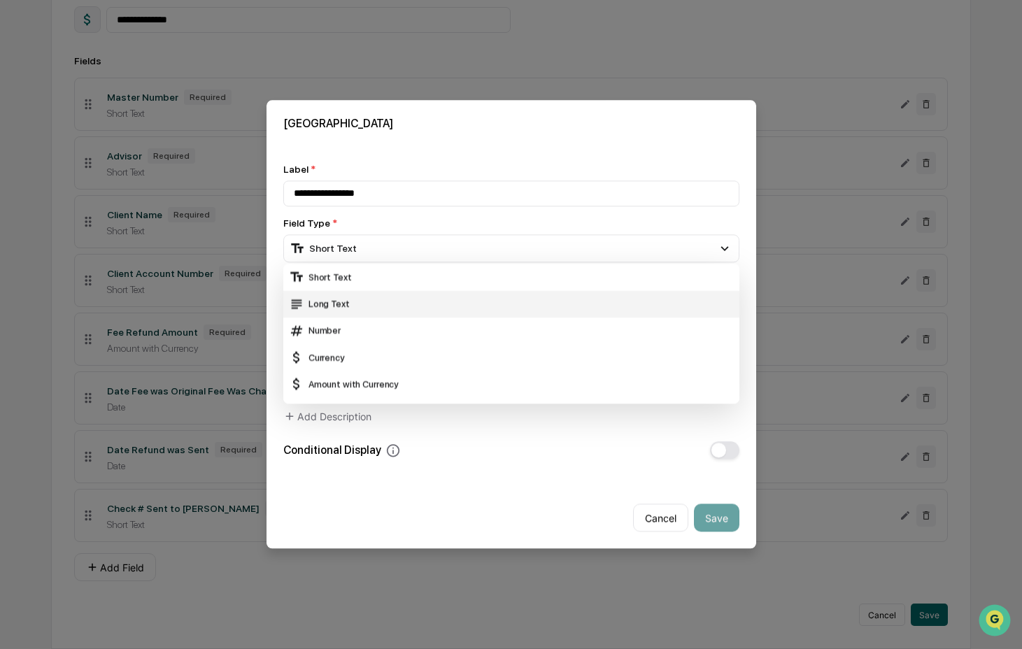
click at [341, 297] on div "Long Text" at bounding box center [511, 304] width 445 height 15
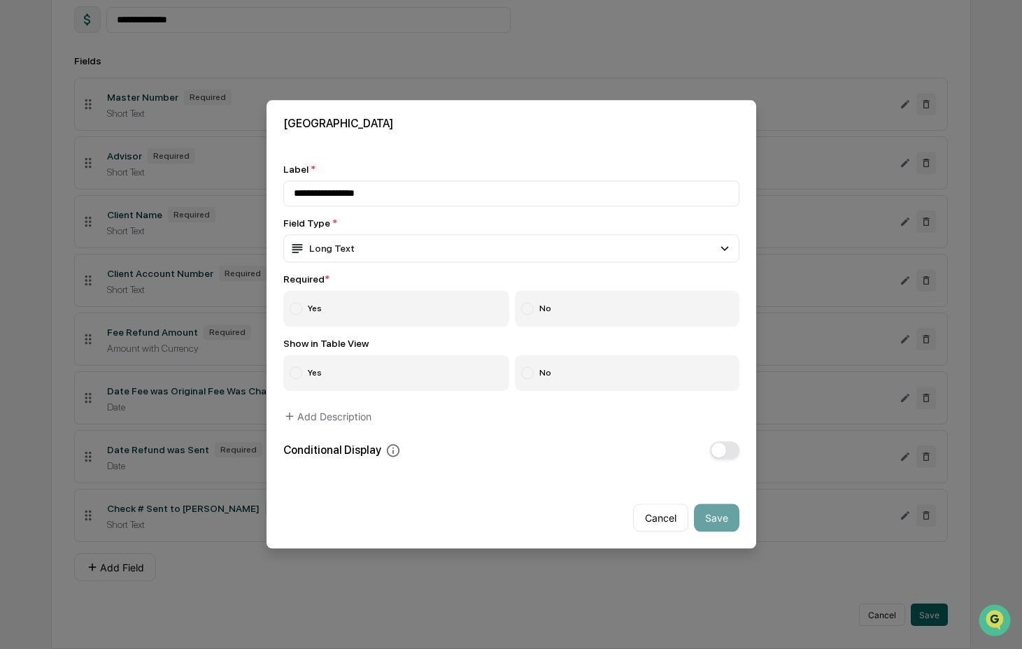
click at [351, 314] on label "Yes" at bounding box center [396, 309] width 227 height 36
drag, startPoint x: 612, startPoint y: 363, endPoint x: 650, endPoint y: 363, distance: 38.5
click at [612, 363] on label "No" at bounding box center [627, 373] width 224 height 36
click at [706, 512] on button "Save" at bounding box center [716, 518] width 45 height 28
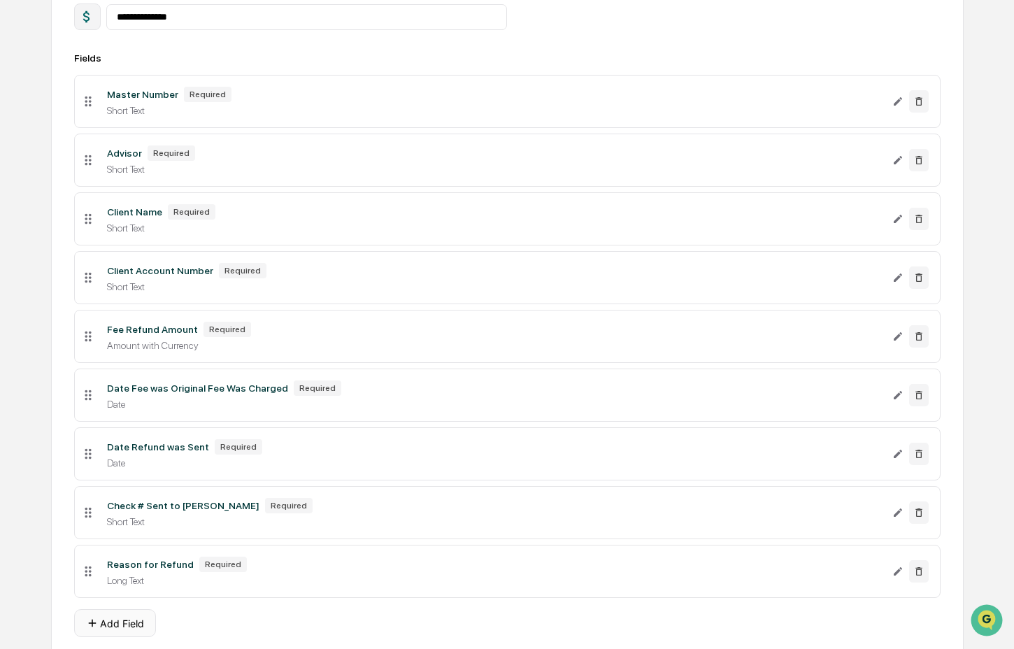
click at [112, 634] on button "Add Field" at bounding box center [115, 623] width 82 height 28
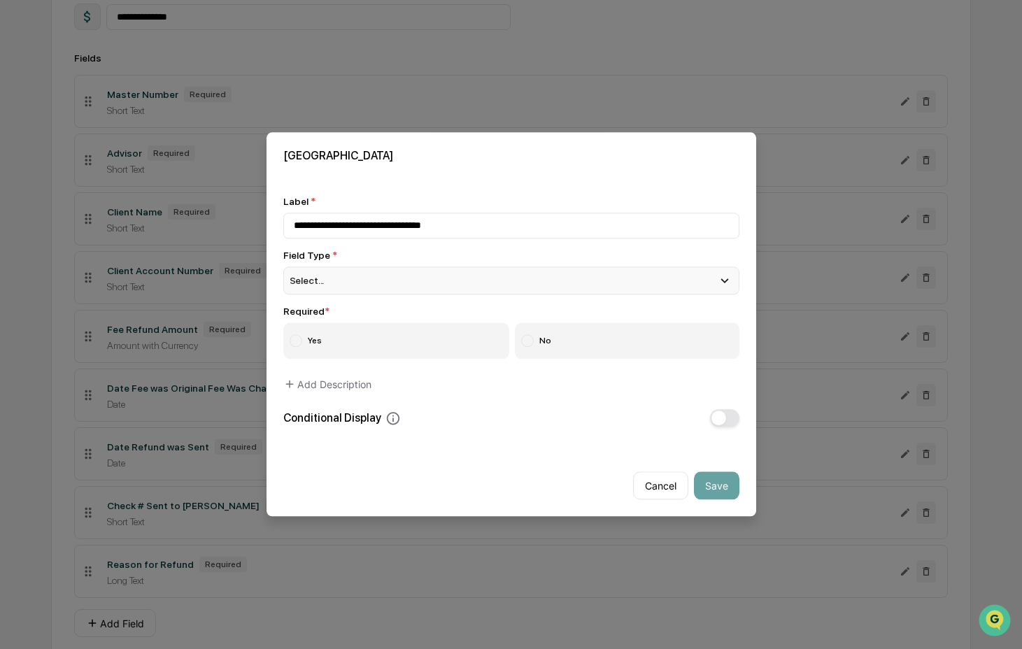
type input "**********"
click at [434, 280] on div "Select..." at bounding box center [511, 280] width 456 height 28
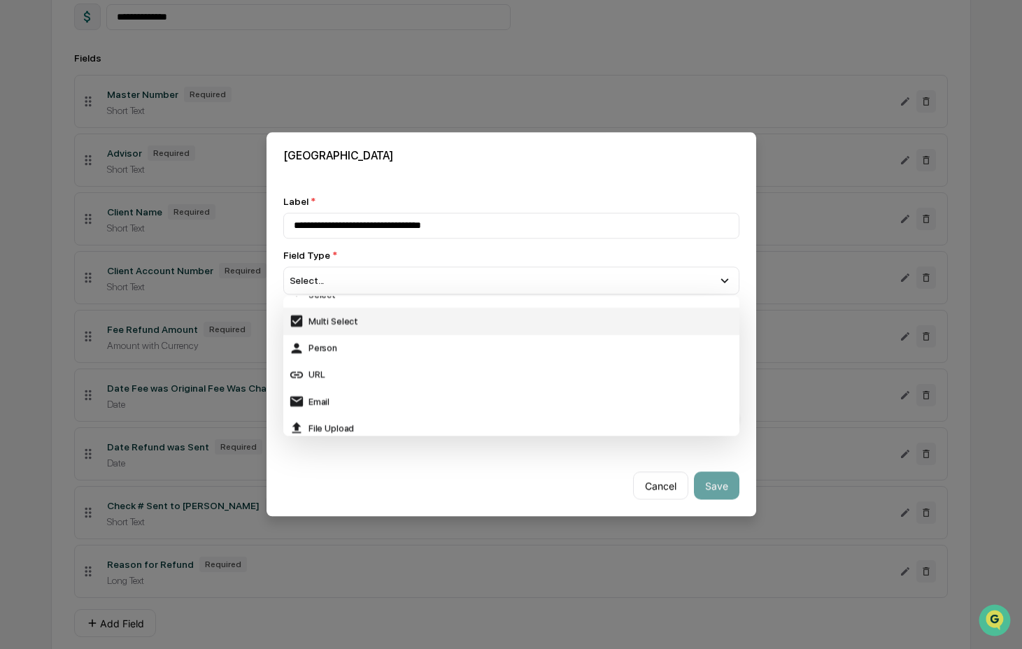
scroll to position [227, 0]
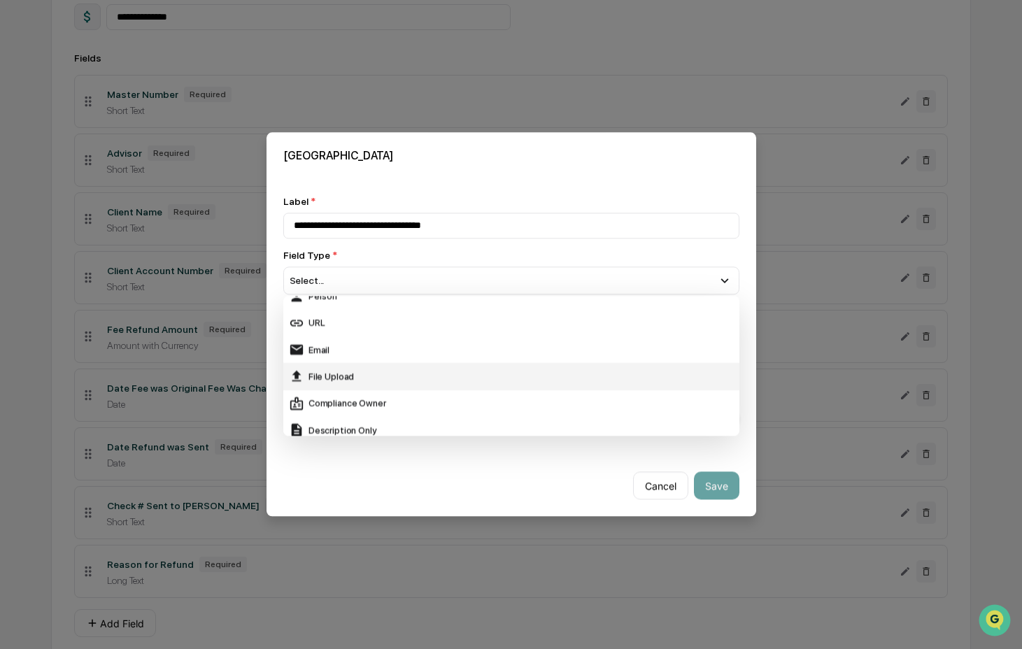
click at [430, 369] on div "File Upload" at bounding box center [511, 376] width 445 height 15
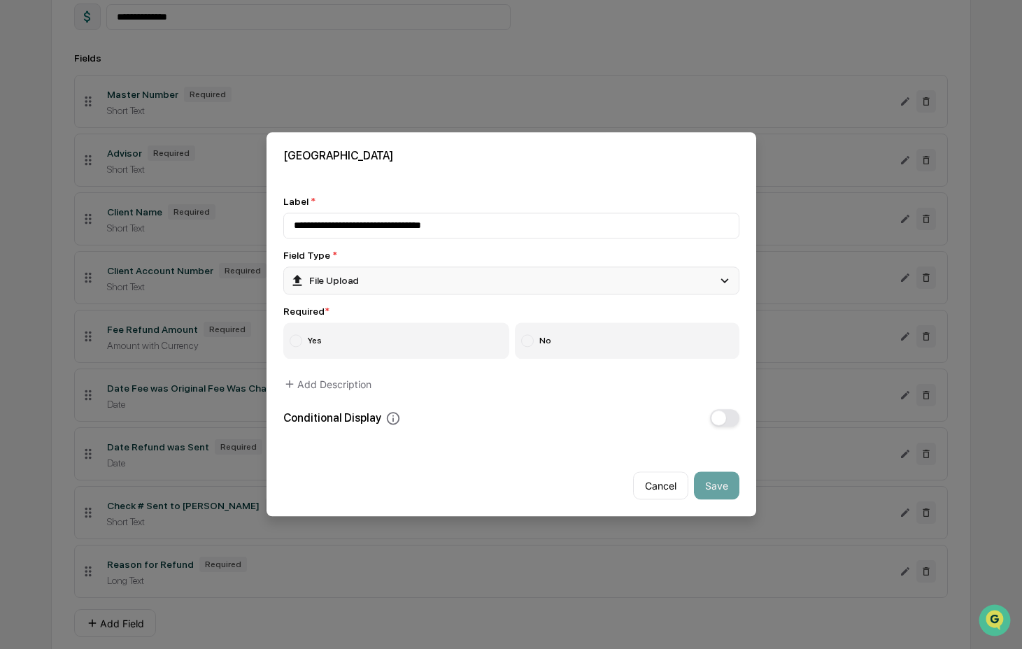
click at [418, 277] on div "File Upload" at bounding box center [511, 280] width 456 height 28
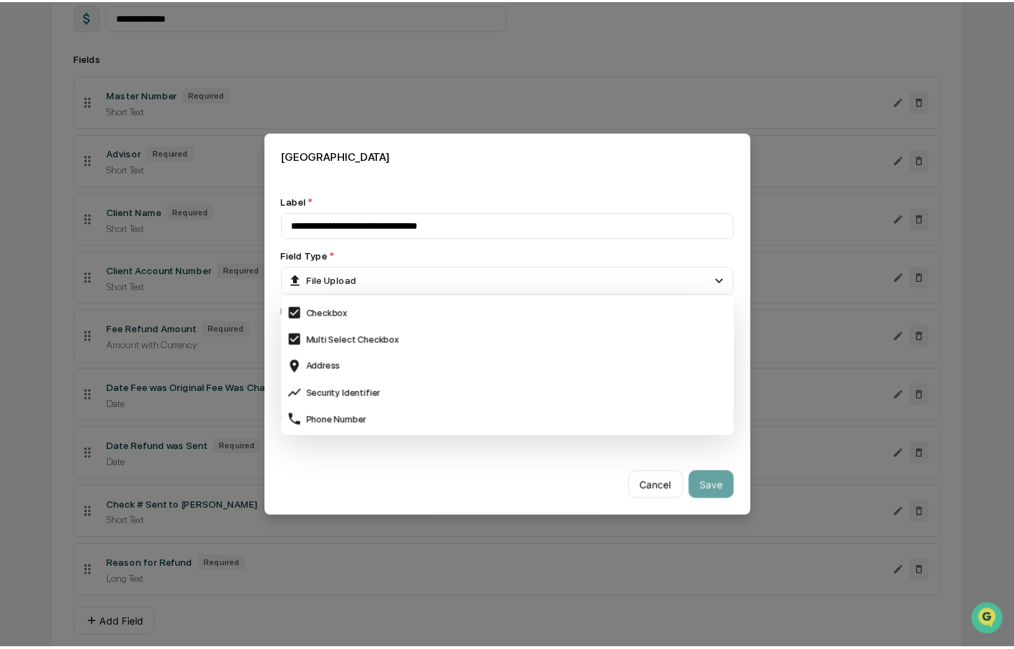
scroll to position [556, 0]
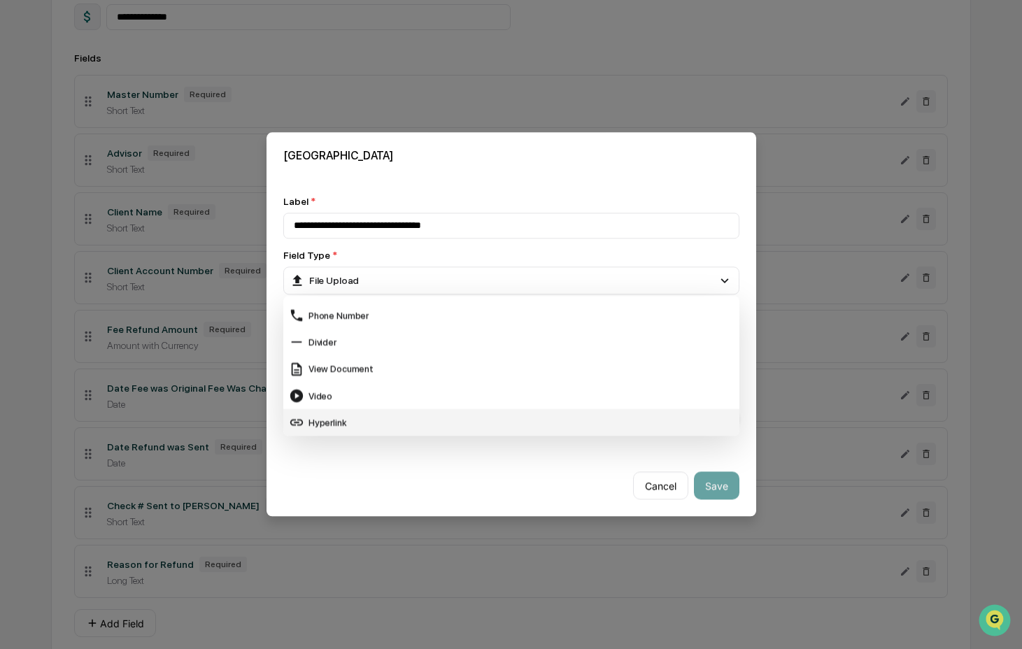
click at [343, 417] on div "Hyperlink" at bounding box center [511, 422] width 445 height 15
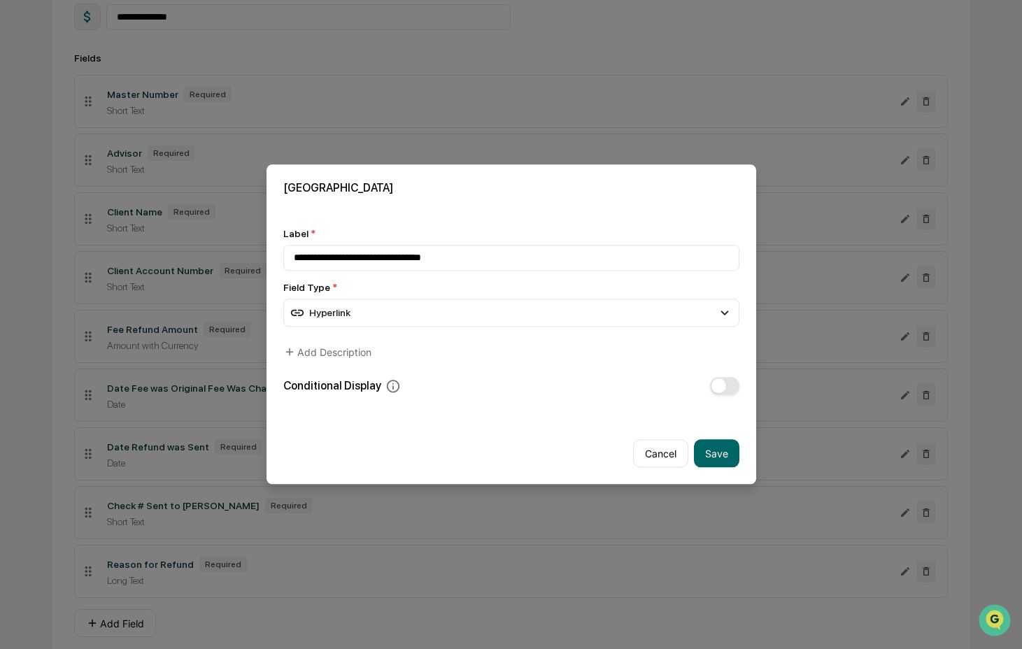
click at [708, 452] on button "Save" at bounding box center [716, 454] width 45 height 28
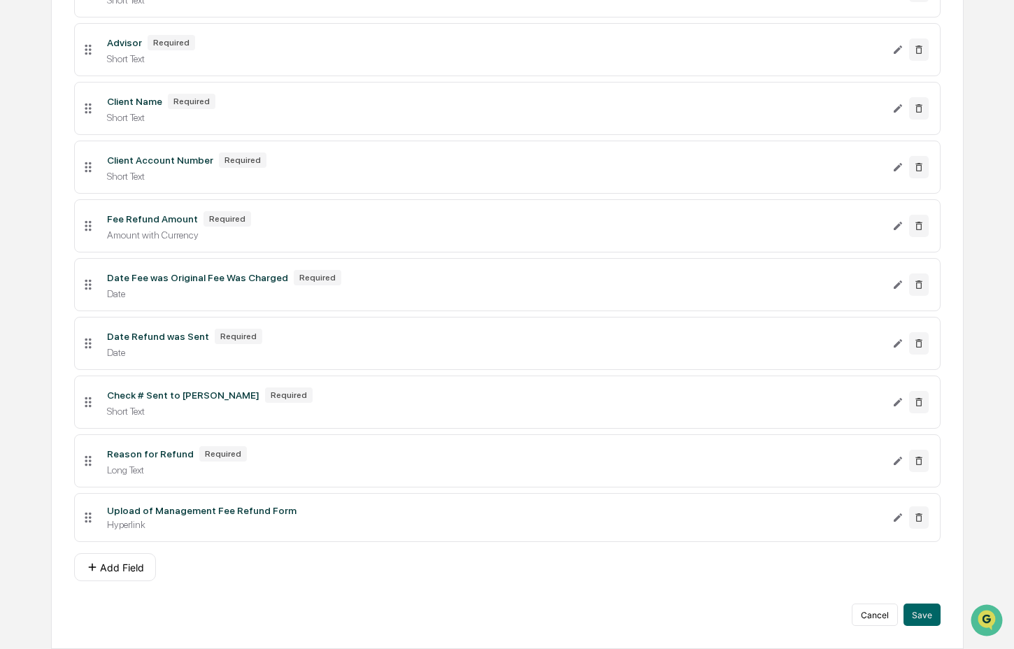
scroll to position [362, 0]
click at [260, 509] on div "Upload of Management Fee Refund Form" at bounding box center [202, 510] width 190 height 11
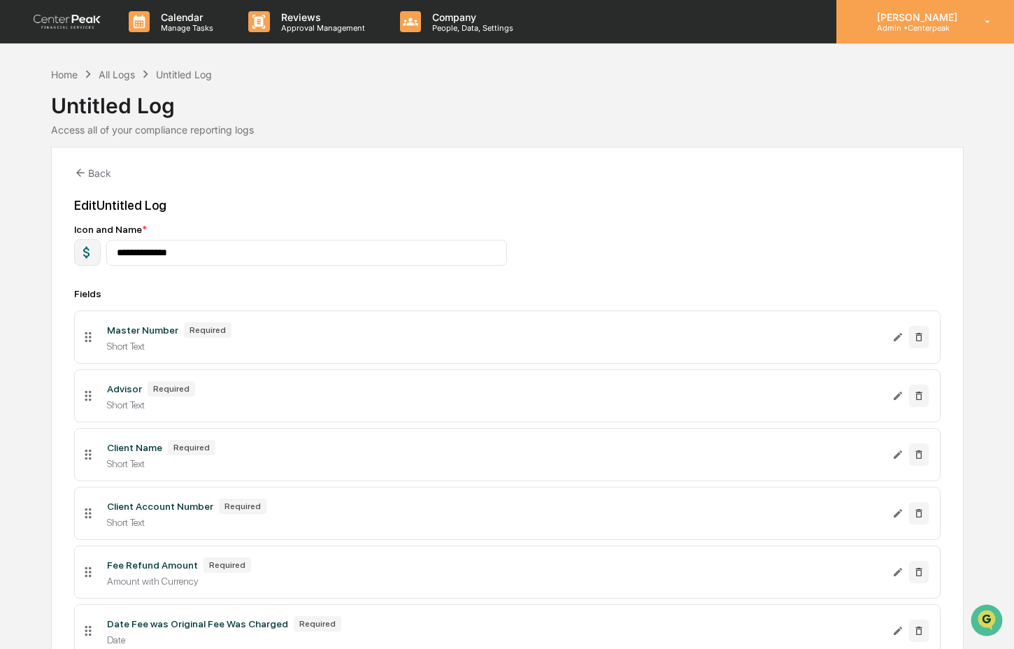
click at [955, 26] on p "Admin • Centerpeak" at bounding box center [915, 28] width 99 height 10
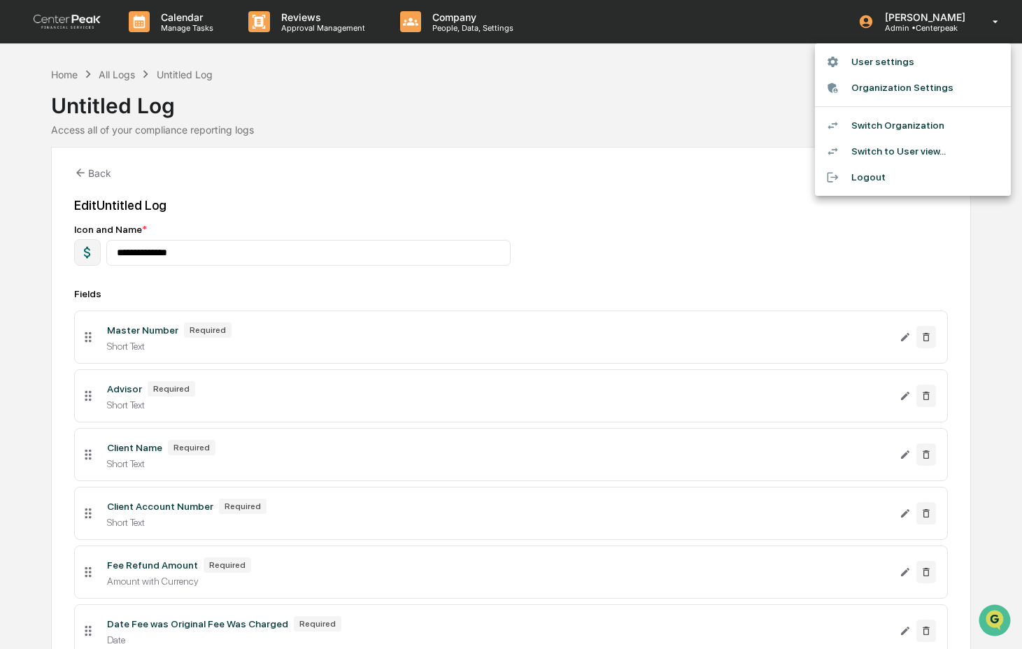
click at [930, 154] on li "Switch to User view..." at bounding box center [913, 151] width 196 height 26
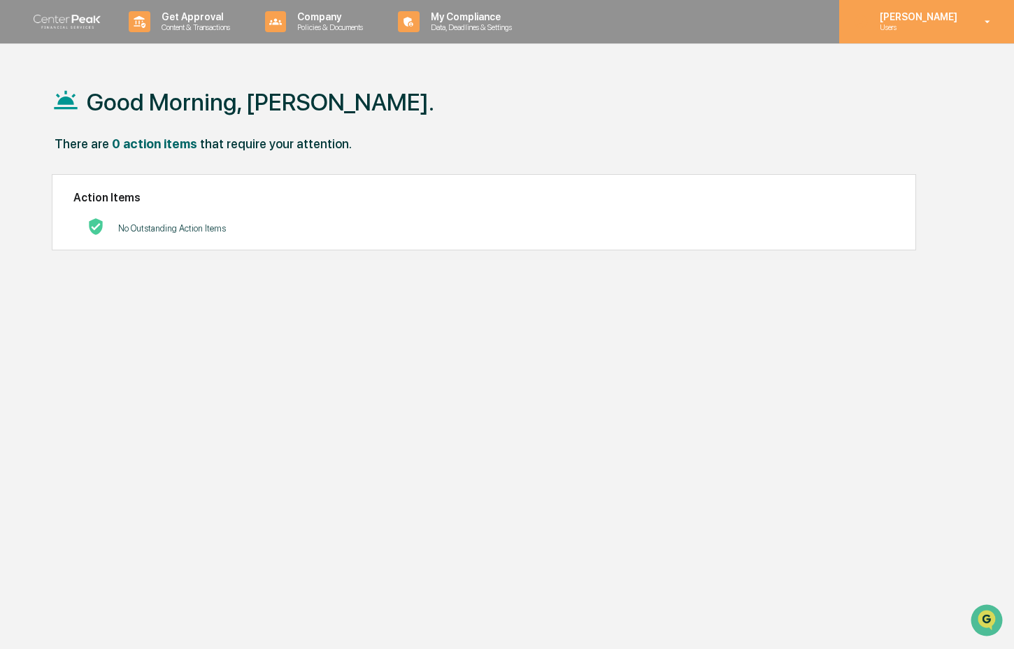
click at [951, 24] on p "Users" at bounding box center [917, 27] width 96 height 10
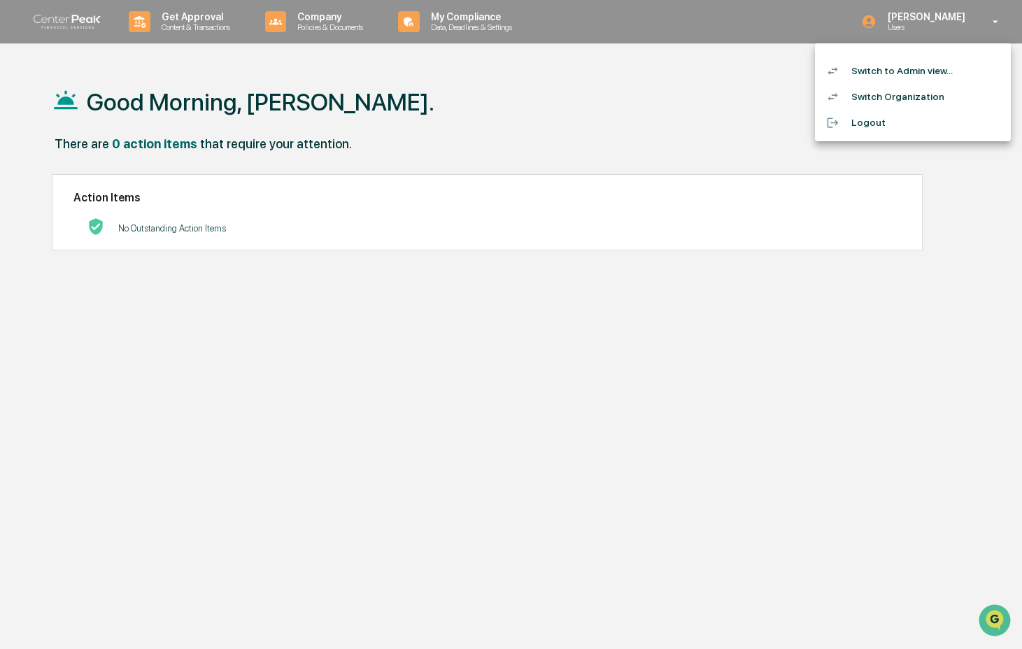
click at [930, 75] on li "Switch to Admin view..." at bounding box center [913, 71] width 196 height 26
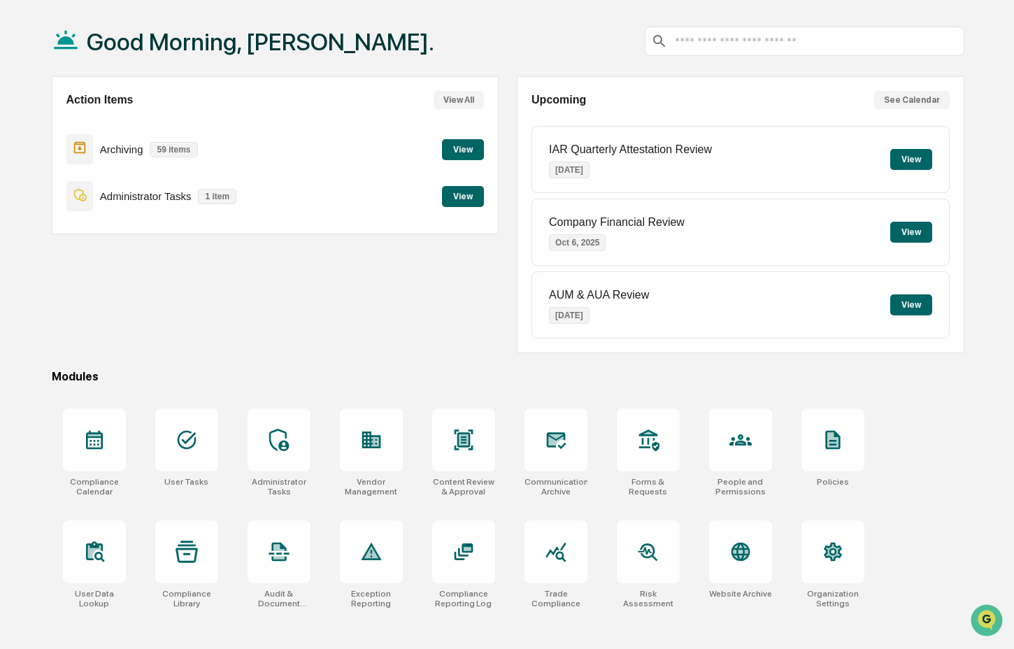
scroll to position [66, 0]
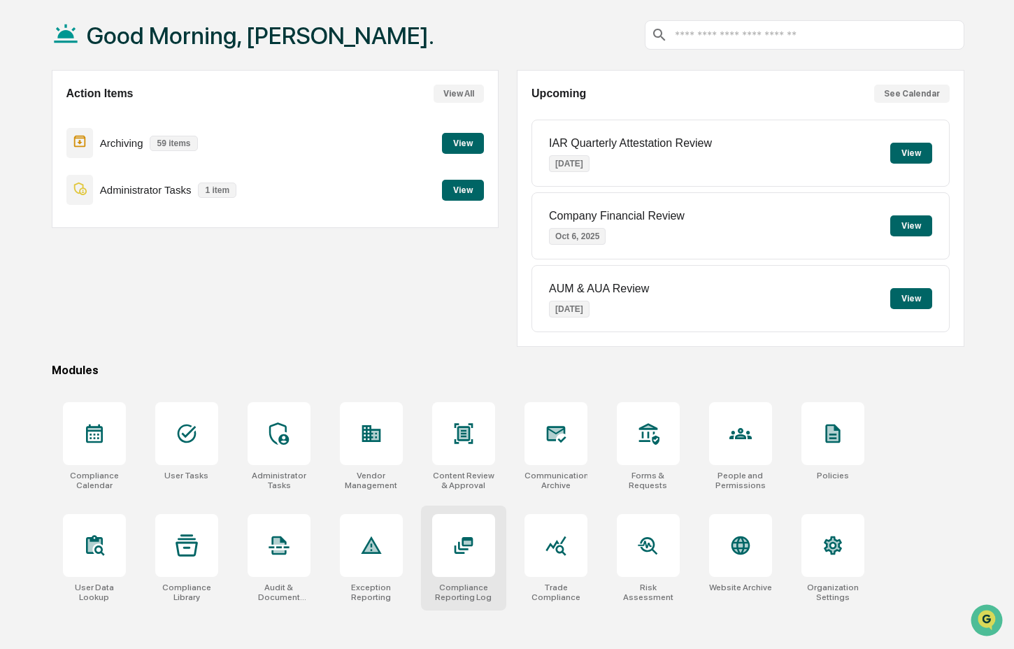
click at [462, 556] on icon at bounding box center [463, 545] width 22 height 22
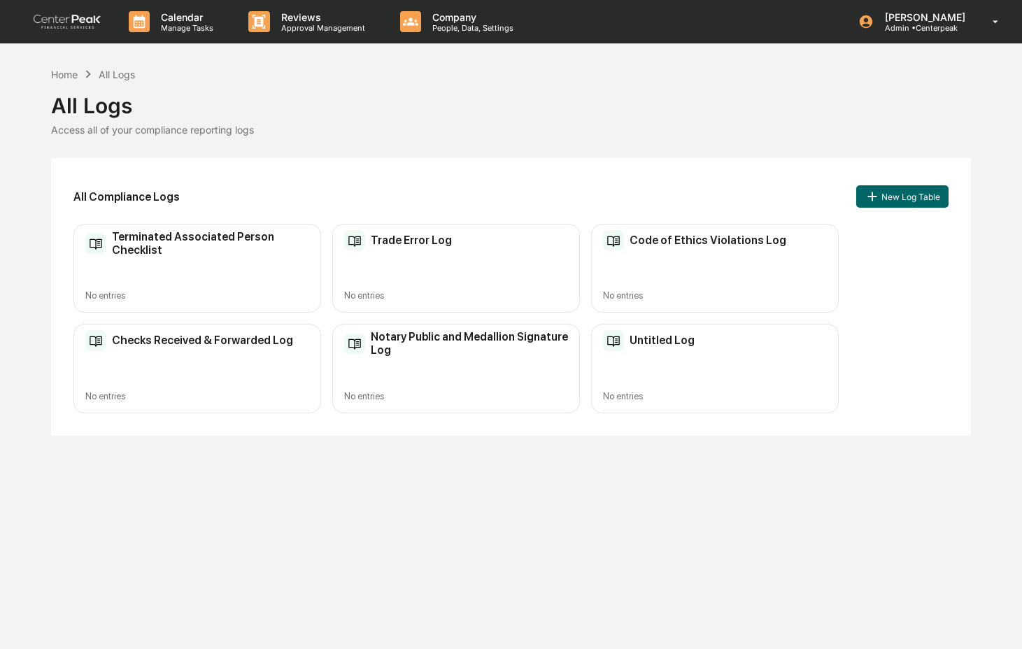
click at [664, 383] on div "Untitled Log No entries" at bounding box center [715, 368] width 248 height 89
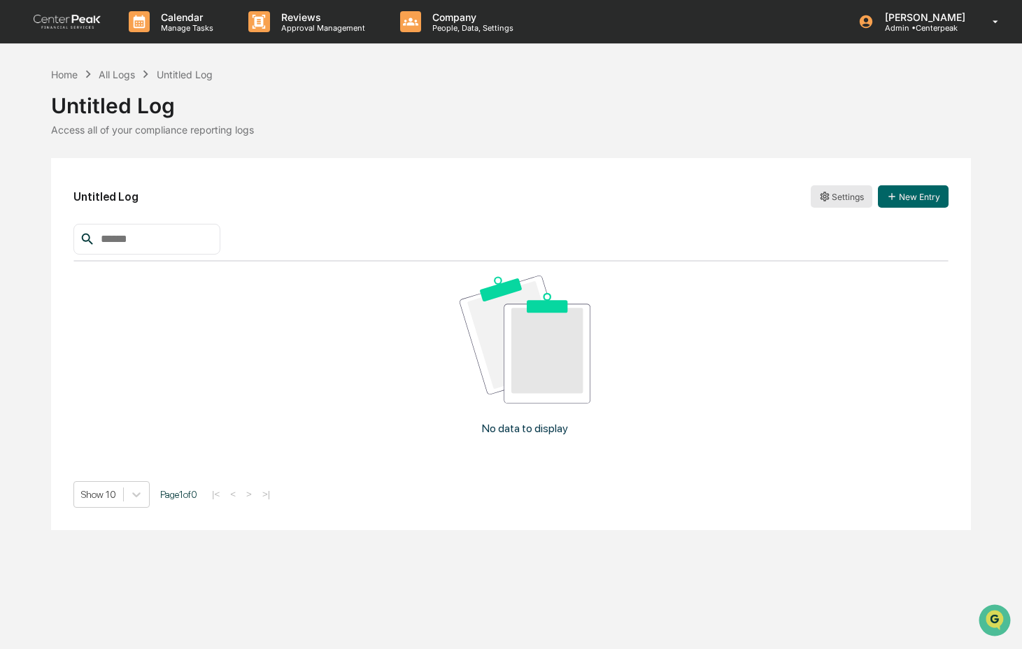
click at [843, 195] on html "Calendar Manage Tasks Reviews Approval Management Company People, Data, Setting…" at bounding box center [511, 324] width 1022 height 649
click at [348, 197] on html "Calendar Manage Tasks Reviews Approval Management Company People, Data, Setting…" at bounding box center [511, 324] width 1022 height 649
